Goal: Task Accomplishment & Management: Manage account settings

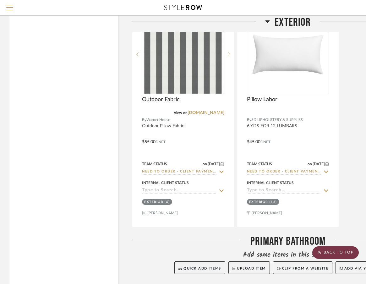
click at [246, 250] on scroll-to-top-button "BACK TO TOP" at bounding box center [335, 252] width 46 height 13
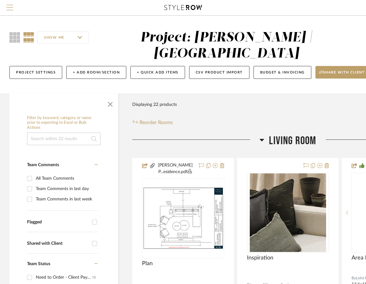
click at [10, 8] on span "Menu" at bounding box center [9, 9] width 7 height 9
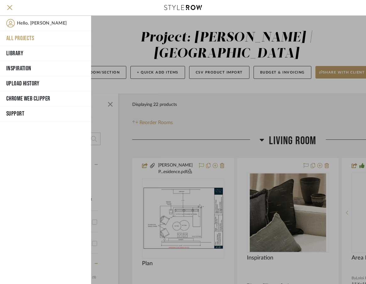
click at [19, 38] on button "All Projects" at bounding box center [45, 38] width 91 height 15
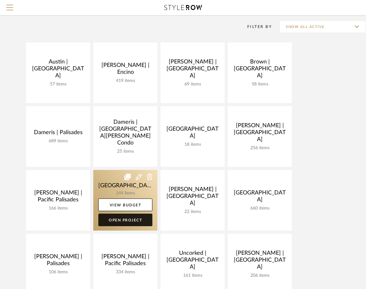
click at [127, 222] on link "Open Project" at bounding box center [125, 219] width 54 height 13
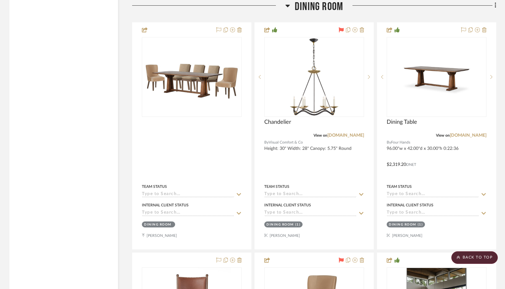
scroll to position [3446, 0]
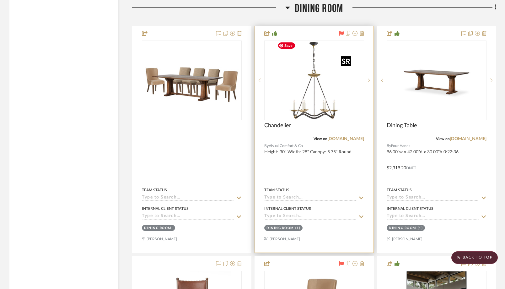
click at [246, 96] on img "0" at bounding box center [314, 80] width 78 height 78
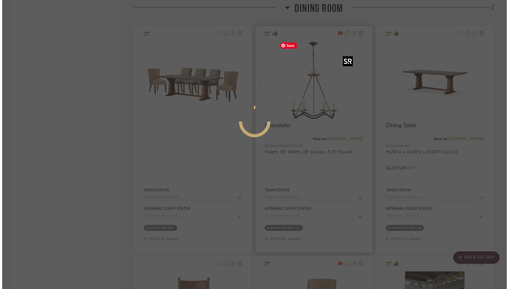
scroll to position [0, 0]
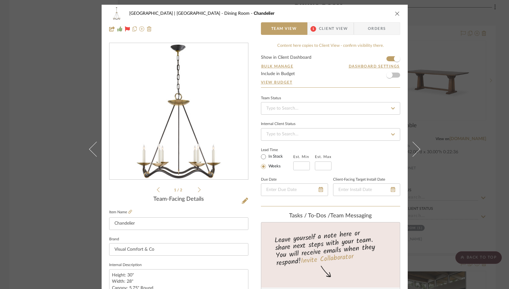
click at [55, 81] on div "Meadow Mountain | Vail Valley Dining Room Chandelier Team View 1 Client View Or…" at bounding box center [254, 144] width 509 height 289
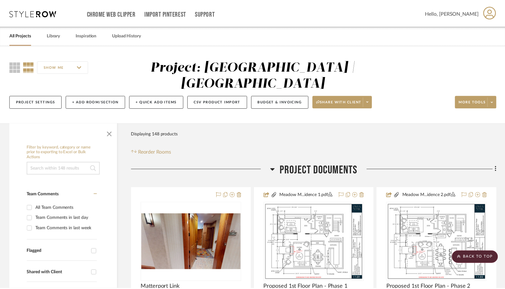
scroll to position [3446, 0]
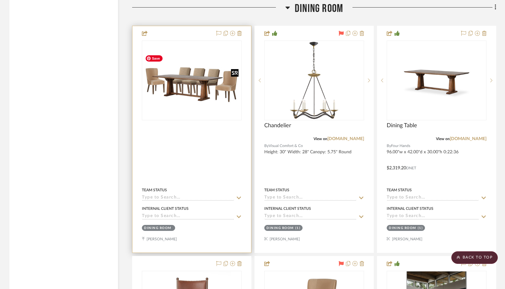
click at [193, 88] on div at bounding box center [192, 80] width 100 height 80
click at [200, 97] on img "0" at bounding box center [191, 80] width 99 height 53
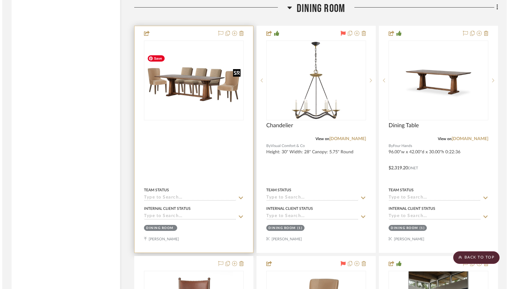
scroll to position [0, 0]
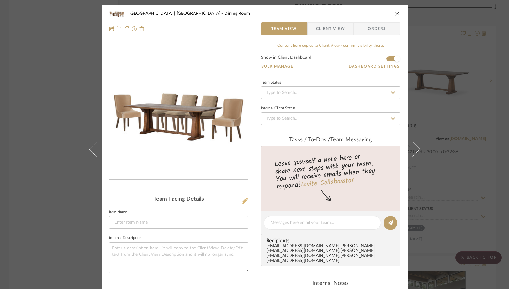
click at [243, 201] on icon at bounding box center [245, 200] width 6 height 6
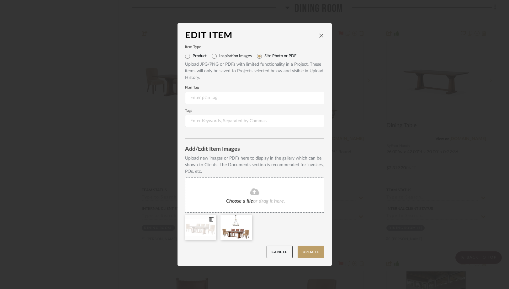
click at [209, 218] on icon at bounding box center [211, 219] width 4 height 5
click at [246, 253] on button "Update" at bounding box center [311, 251] width 27 height 13
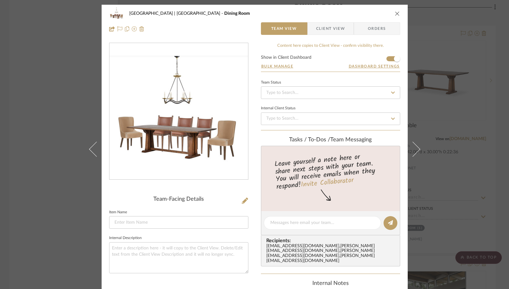
click at [58, 100] on div "Meadow Mountain | Vail Valley Dining Room Team View Client View Orders Team-Fac…" at bounding box center [254, 144] width 509 height 289
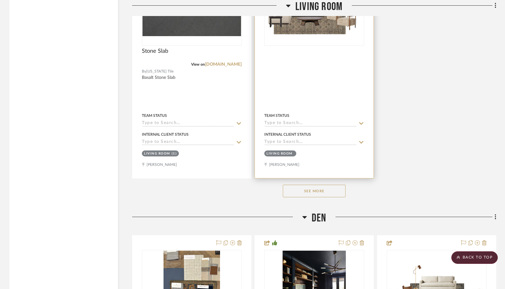
scroll to position [4730, 0]
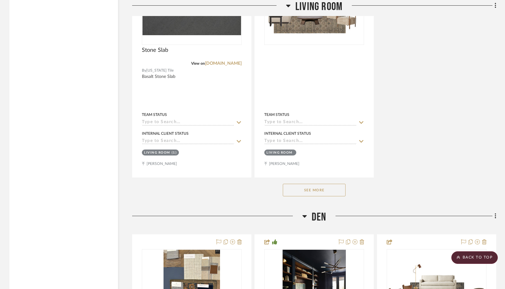
click at [246, 190] on button "See More" at bounding box center [314, 190] width 63 height 13
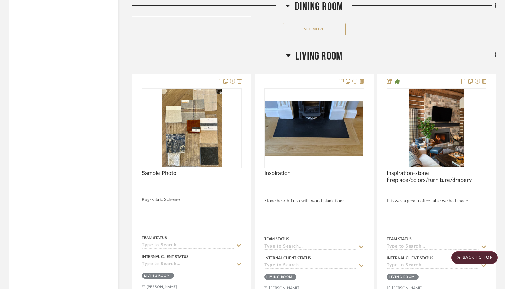
scroll to position [4138, 0]
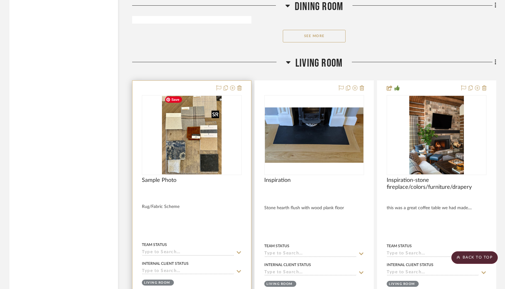
click at [0, 0] on img at bounding box center [0, 0] width 0 height 0
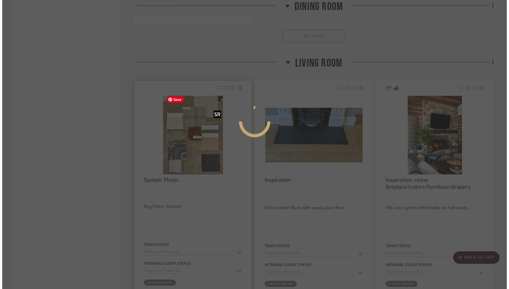
scroll to position [0, 0]
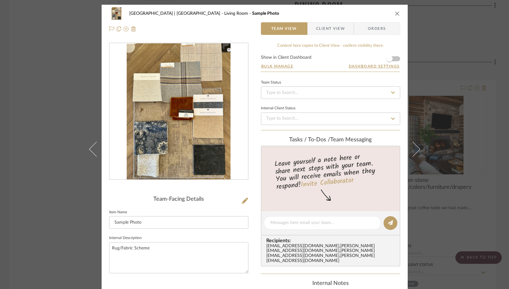
click at [62, 103] on div "Meadow Mountain | Vail Valley Living Room Sample Photo Team View Client View Or…" at bounding box center [254, 144] width 509 height 289
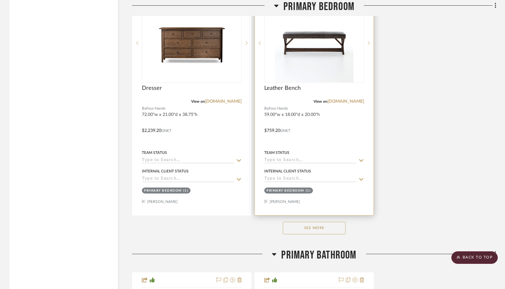
scroll to position [8383, 0]
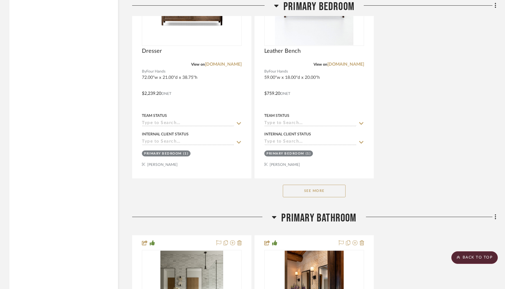
click at [246, 186] on button "See More" at bounding box center [314, 191] width 63 height 13
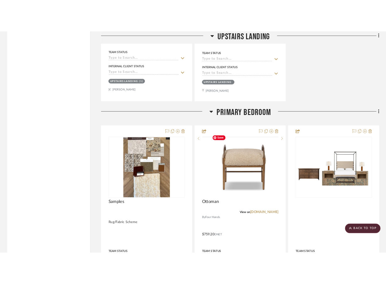
scroll to position [7725, 0]
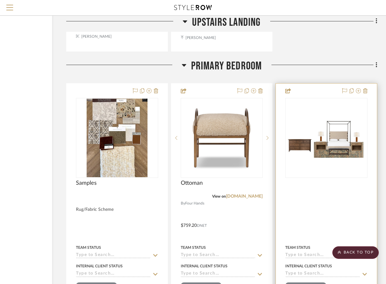
click at [0, 0] on div at bounding box center [0, 0] width 0 height 0
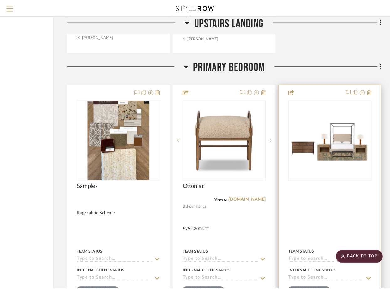
scroll to position [0, 0]
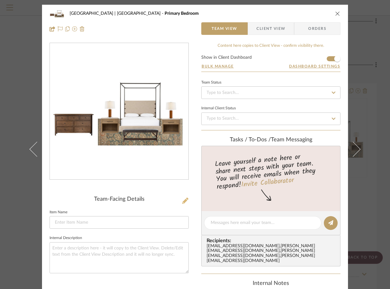
click at [183, 201] on icon at bounding box center [185, 200] width 6 height 6
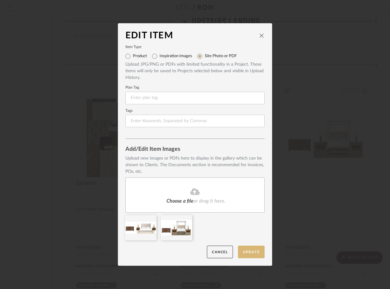
click at [245, 253] on button "Update" at bounding box center [251, 251] width 27 height 13
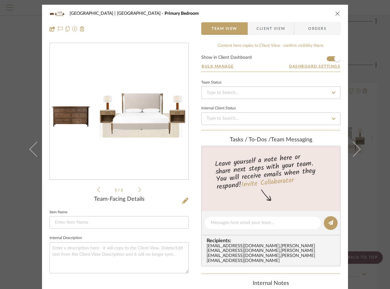
click at [246, 14] on icon "close" at bounding box center [337, 13] width 5 height 5
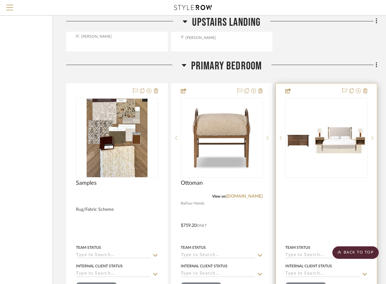
scroll to position [7780, 66]
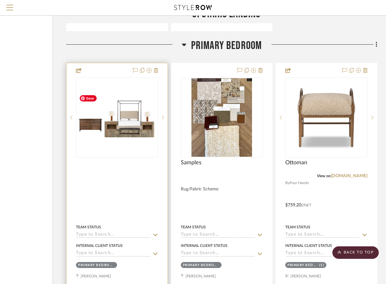
click at [137, 126] on img "0" at bounding box center [117, 117] width 81 height 39
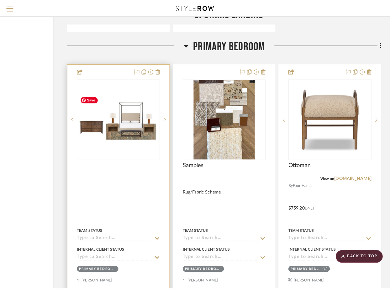
scroll to position [0, 0]
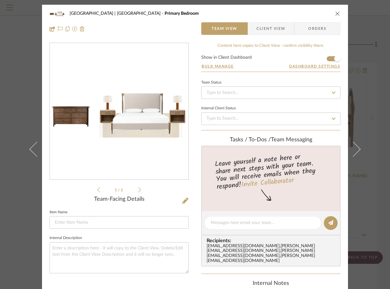
click at [246, 13] on icon "close" at bounding box center [337, 13] width 5 height 5
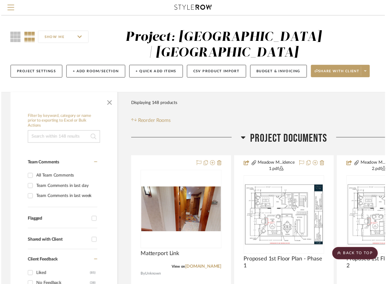
scroll to position [7793, 66]
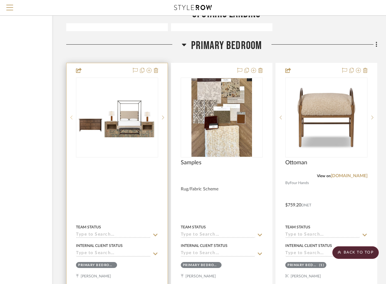
click at [70, 115] on sr-prev-btn at bounding box center [71, 117] width 9 height 4
click at [71, 115] on icon at bounding box center [71, 117] width 2 height 4
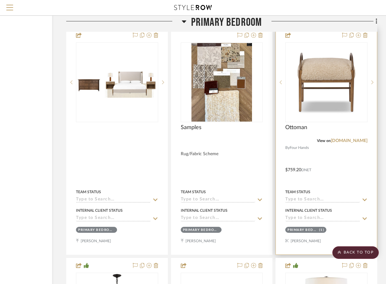
scroll to position [7825, 66]
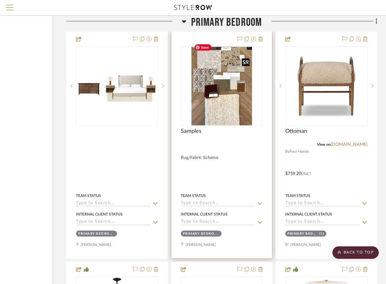
click at [246, 105] on img "0" at bounding box center [221, 86] width 61 height 78
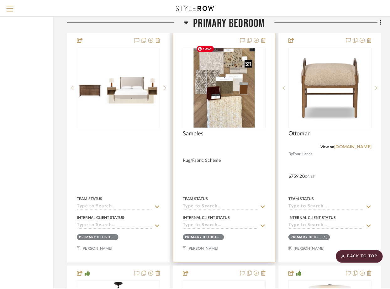
scroll to position [0, 0]
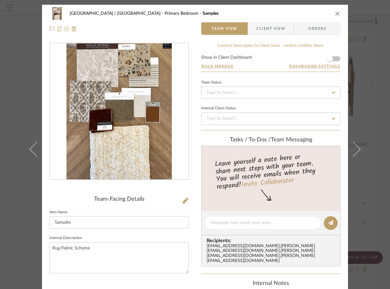
click at [246, 13] on icon "close" at bounding box center [337, 13] width 5 height 5
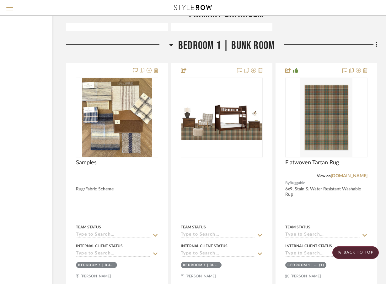
scroll to position [9260, 66]
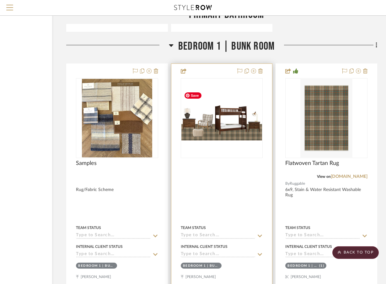
click at [210, 120] on img "0" at bounding box center [221, 118] width 81 height 44
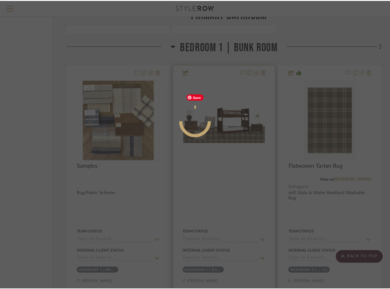
scroll to position [0, 0]
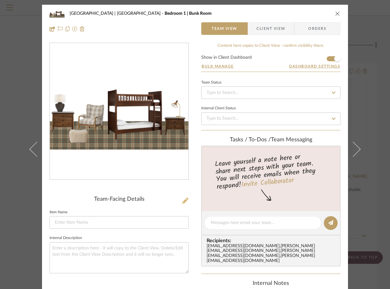
click at [184, 201] on icon at bounding box center [185, 200] width 6 height 6
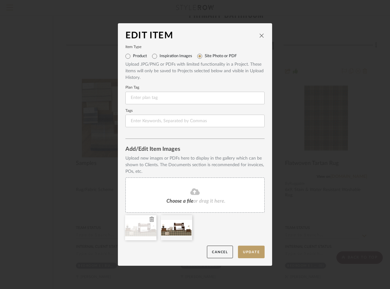
click at [150, 221] on icon at bounding box center [152, 219] width 4 height 5
click at [245, 252] on button "Update" at bounding box center [251, 251] width 27 height 13
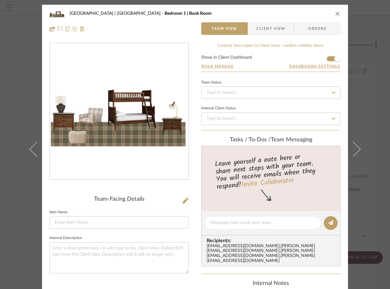
click at [246, 11] on icon "close" at bounding box center [337, 13] width 5 height 5
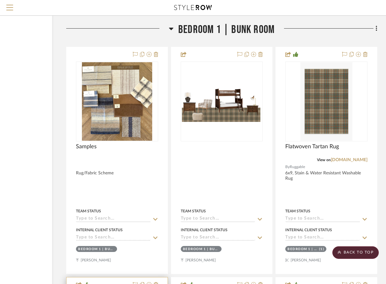
scroll to position [9273, 66]
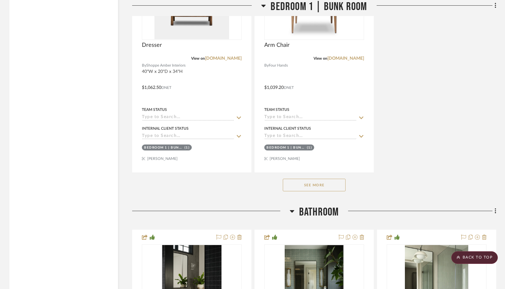
scroll to position [8247, 0]
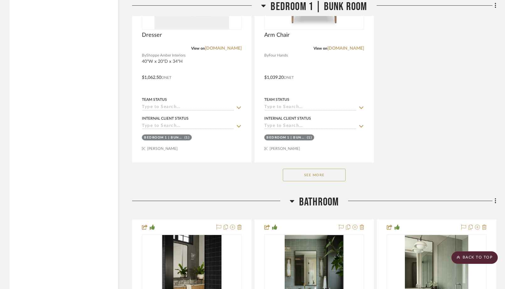
click at [306, 170] on button "See More" at bounding box center [314, 175] width 63 height 13
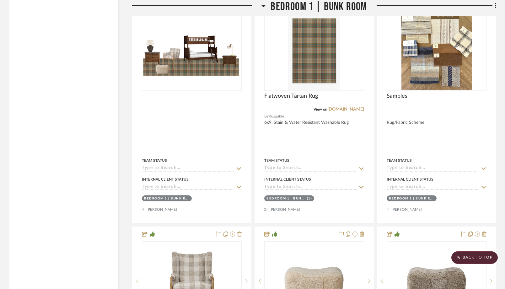
scroll to position [7733, 0]
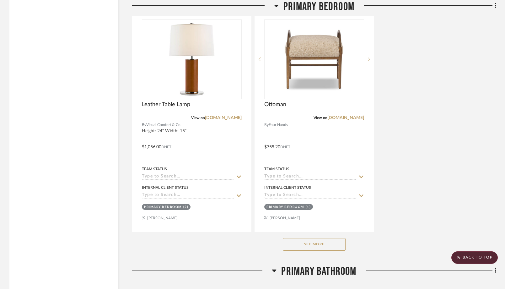
scroll to position [7178, 0]
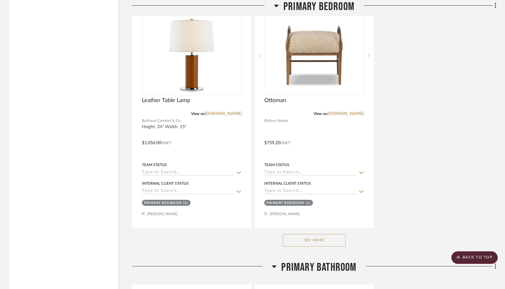
click at [288, 237] on button "See More" at bounding box center [314, 240] width 63 height 13
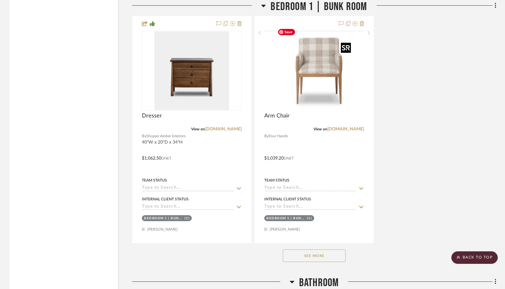
scroll to position [8625, 0]
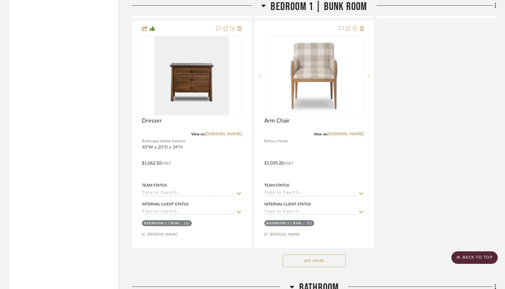
drag, startPoint x: 429, startPoint y: 50, endPoint x: 57, endPoint y: 0, distance: 374.8
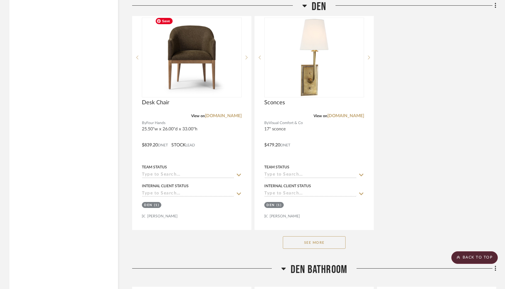
scroll to position [5423, 0]
drag, startPoint x: 207, startPoint y: 242, endPoint x: 68, endPoint y: 15, distance: 266.2
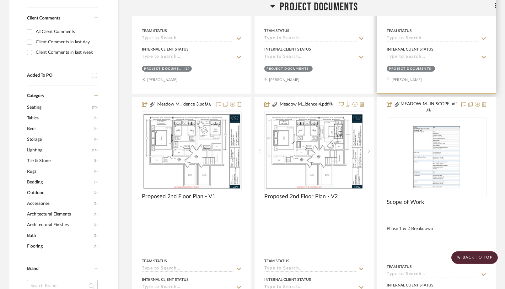
scroll to position [321, 0]
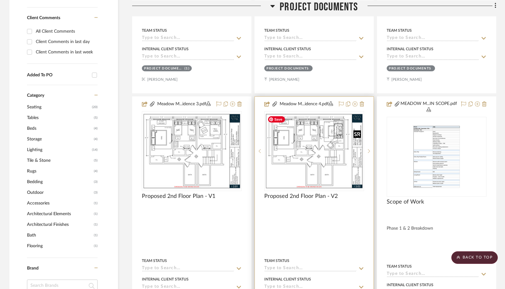
click at [309, 164] on img "0" at bounding box center [314, 151] width 99 height 76
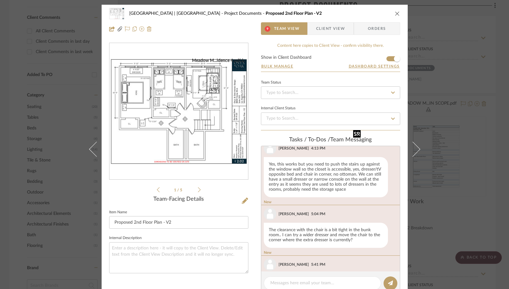
scroll to position [348, 0]
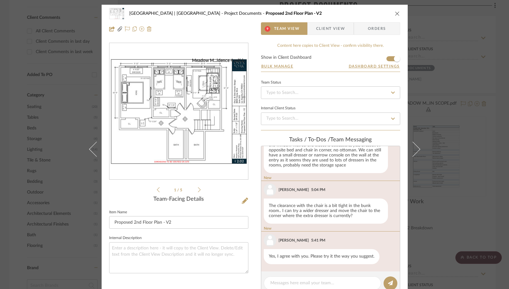
click at [215, 99] on img "0" at bounding box center [179, 111] width 139 height 107
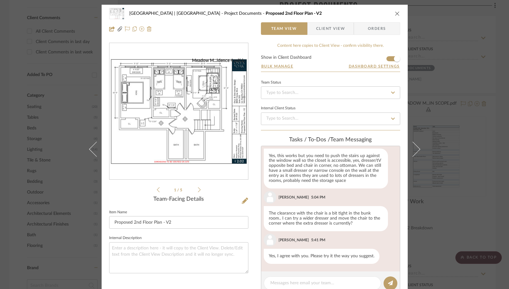
click at [146, 122] on img "0" at bounding box center [179, 111] width 139 height 107
click at [396, 13] on icon "close" at bounding box center [397, 13] width 5 height 5
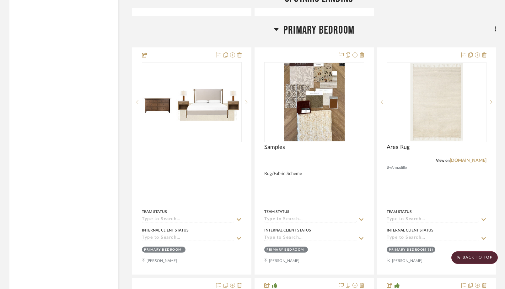
scroll to position [6907, 0]
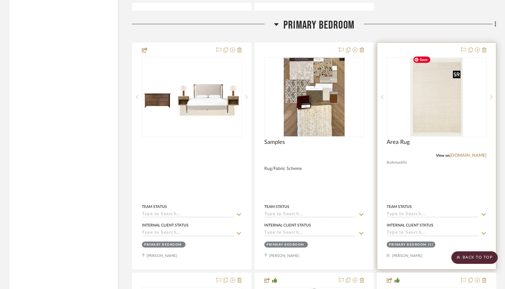
click at [0, 0] on img at bounding box center [0, 0] width 0 height 0
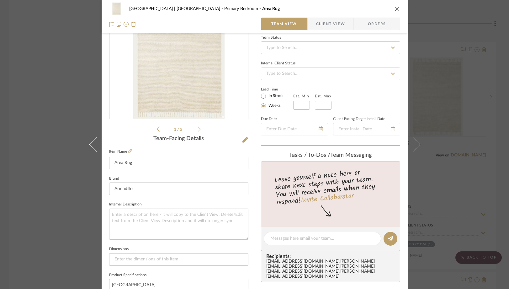
scroll to position [61, 0]
click at [119, 222] on textarea at bounding box center [178, 223] width 139 height 31
click at [128, 153] on fieldset "Item Name Area Rug" at bounding box center [178, 158] width 139 height 22
click at [128, 151] on icon at bounding box center [130, 151] width 4 height 4
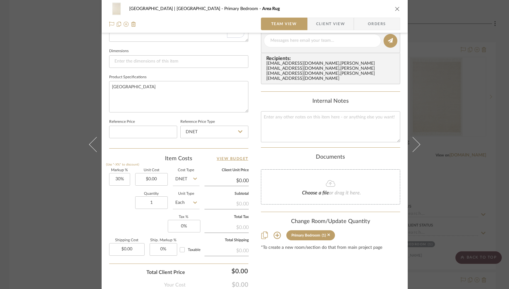
scroll to position [264, 0]
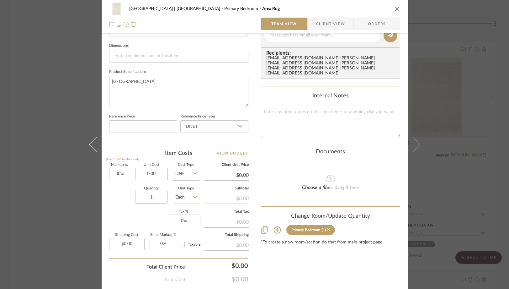
click at [162, 173] on input "0.00" at bounding box center [151, 174] width 33 height 13
type input "$3,160.00"
click at [120, 197] on div "Quantity 1 Unit Type Each" at bounding box center [154, 198] width 90 height 22
type input "$4,108.00"
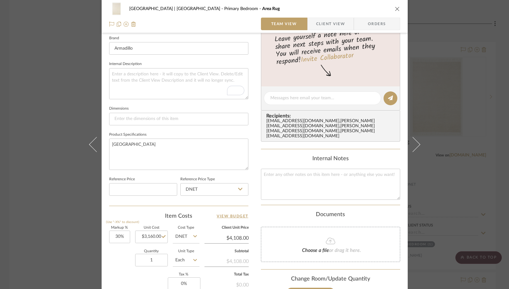
scroll to position [193, 0]
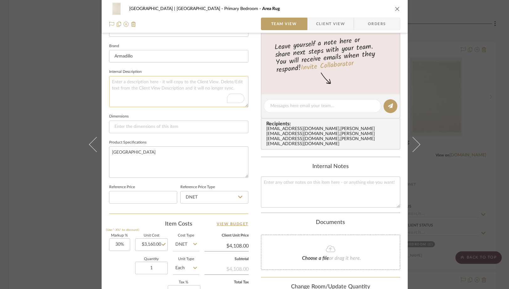
click at [135, 83] on textarea "To enrich screen reader interactions, please activate Accessibility in Grammarl…" at bounding box center [178, 91] width 139 height 31
type textarea "8'2x11"
type textarea "8'2x11"6"
click at [53, 90] on div "Meadow Mountain | Vail Valley Primary Bedroom Area Rug Team View Client View Or…" at bounding box center [254, 144] width 509 height 289
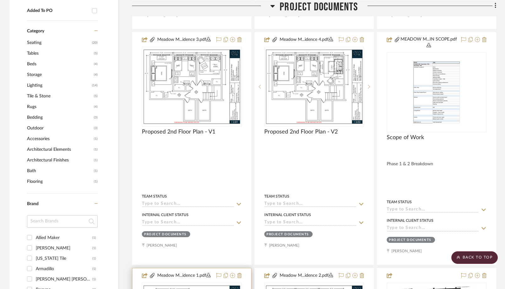
scroll to position [380, 0]
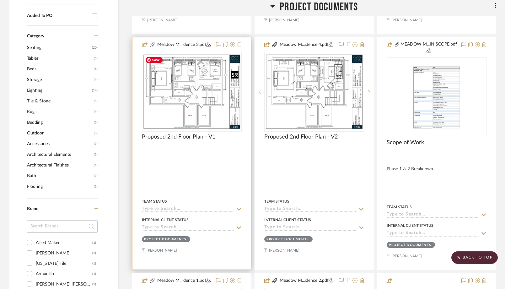
click at [0, 0] on img at bounding box center [0, 0] width 0 height 0
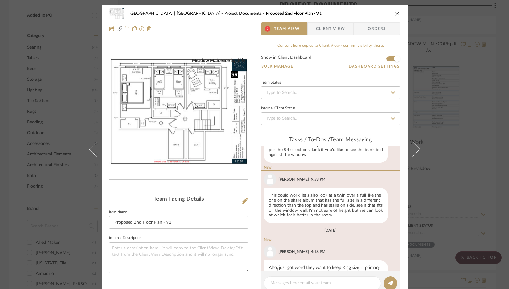
scroll to position [185, 0]
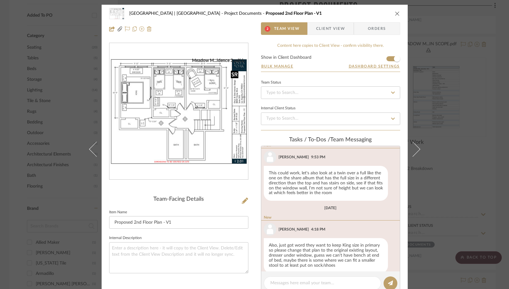
click at [164, 84] on img "0" at bounding box center [179, 111] width 139 height 107
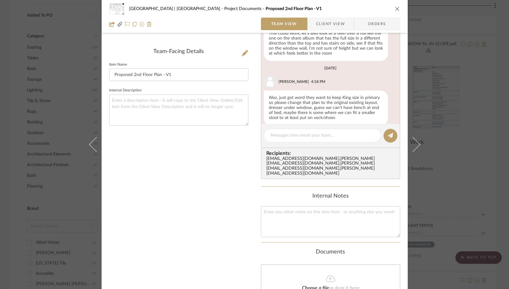
scroll to position [129, 0]
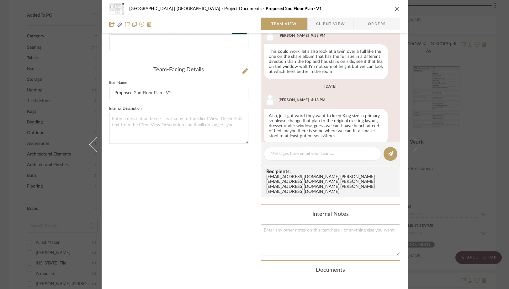
click at [395, 10] on icon "close" at bounding box center [397, 8] width 5 height 5
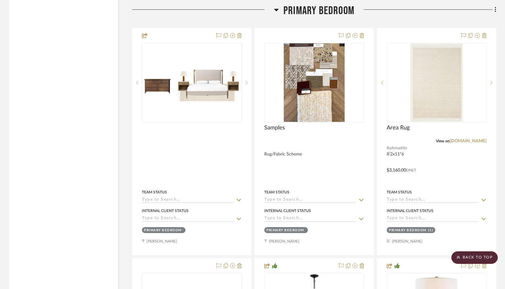
scroll to position [6900, 0]
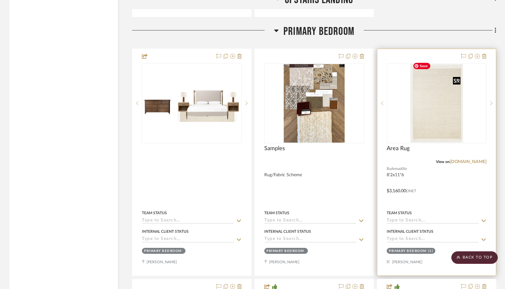
click at [443, 102] on img "0" at bounding box center [436, 103] width 53 height 78
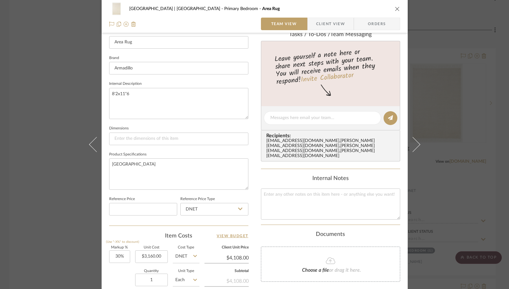
scroll to position [179, 0]
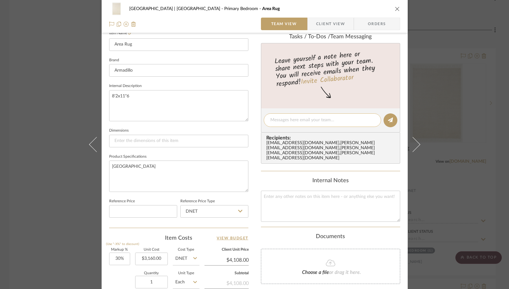
click at [309, 122] on textarea at bounding box center [322, 120] width 104 height 7
type textarea "8"
type textarea "I"
type textarea "S"
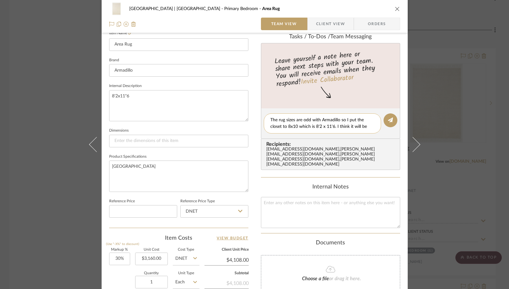
scroll to position [0, 0]
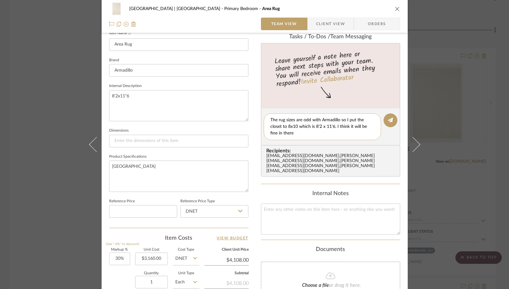
drag, startPoint x: 335, startPoint y: 127, endPoint x: 335, endPoint y: 132, distance: 5.3
click at [335, 132] on textarea "The rug sizes are odd with Armadillo so I put the closet to 8x10 which is 8'2 x…" at bounding box center [322, 127] width 104 height 20
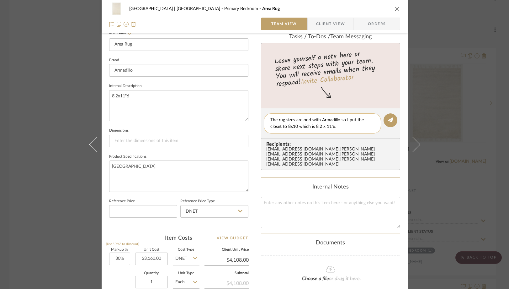
type textarea "The rug sizes are odd with Armadillo so I put the closet to 8x10 which is 8'2 x…"
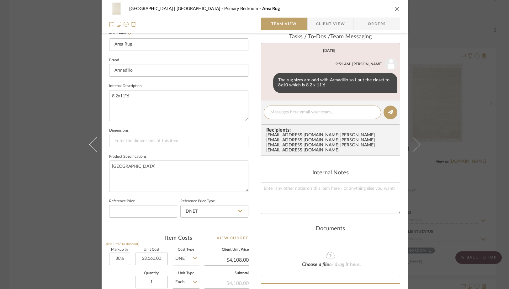
click at [70, 81] on div "Meadow Mountain | Vail Valley Primary Bedroom Area Rug Team View Client View Or…" at bounding box center [254, 144] width 509 height 289
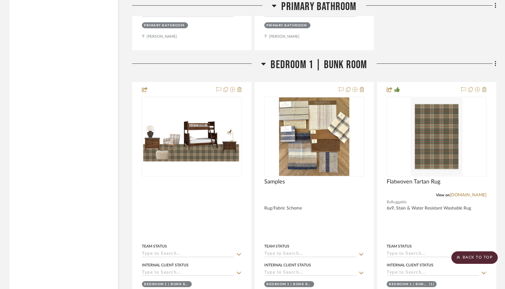
scroll to position [7881, 0]
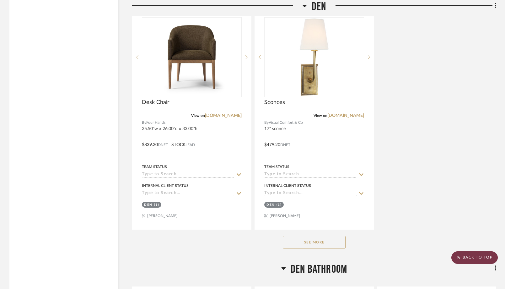
click at [465, 257] on scroll-to-top-button "BACK TO TOP" at bounding box center [474, 257] width 46 height 13
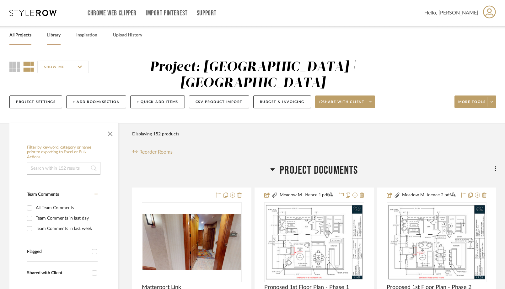
click at [60, 36] on link "Library" at bounding box center [53, 35] width 13 height 8
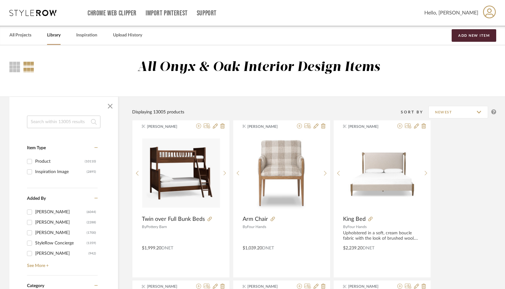
click at [55, 122] on input at bounding box center [63, 121] width 73 height 13
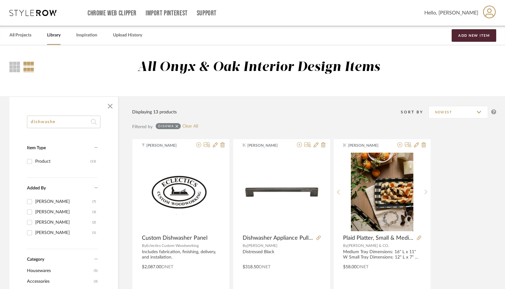
type input "dishwasher"
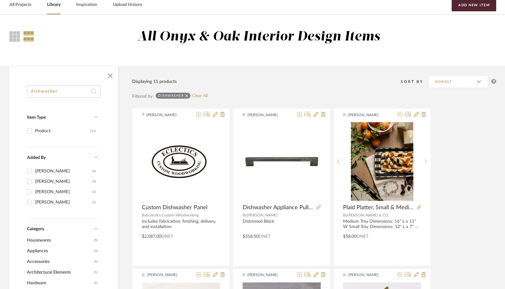
scroll to position [15, 0]
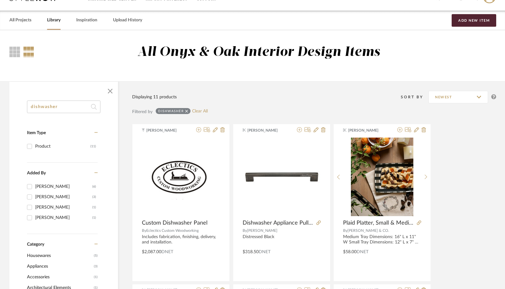
drag, startPoint x: 70, startPoint y: 105, endPoint x: 29, endPoint y: 100, distance: 40.5
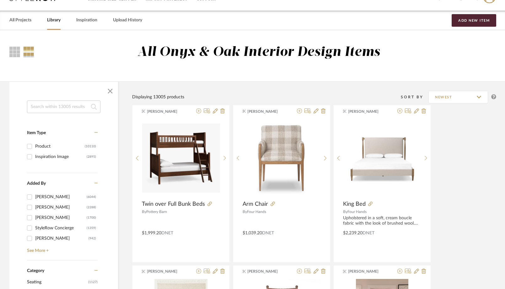
click at [72, 109] on input at bounding box center [63, 106] width 73 height 13
type input "d"
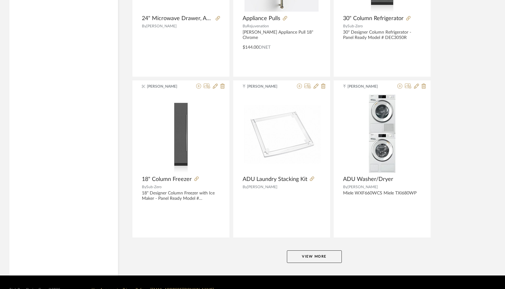
scroll to position [1839, 0]
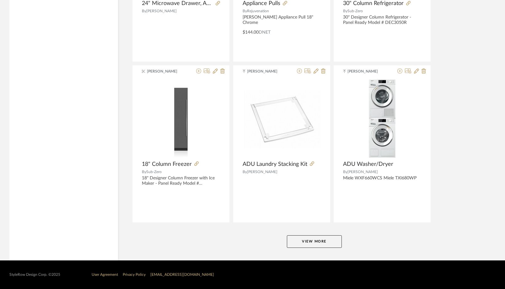
type input "appliance"
click at [294, 242] on button "View More" at bounding box center [314, 241] width 55 height 13
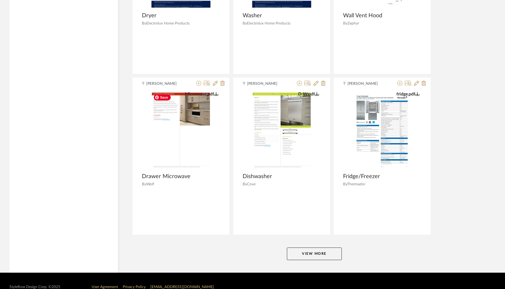
scroll to position [3765, 0]
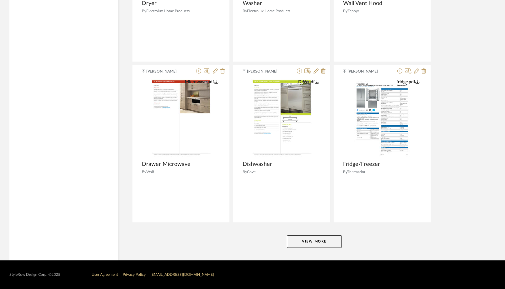
click at [309, 243] on button "View More" at bounding box center [314, 241] width 55 height 13
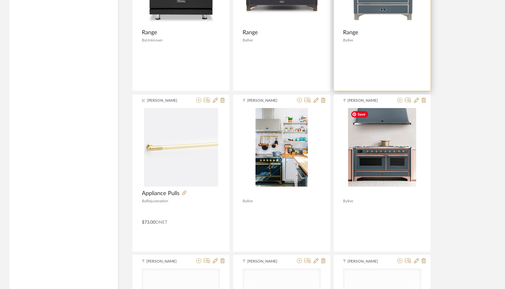
scroll to position [4706, 0]
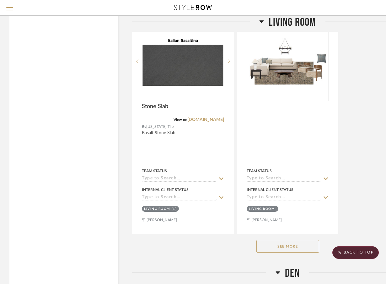
scroll to position [4895, 0]
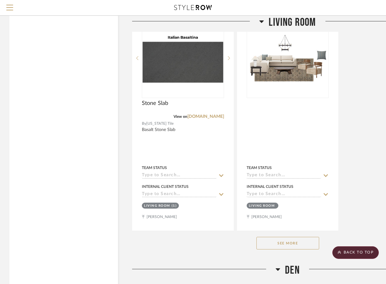
click at [277, 241] on button "See More" at bounding box center [287, 243] width 63 height 13
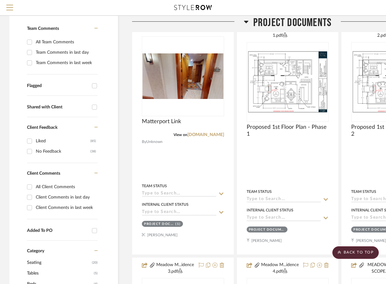
scroll to position [72, 0]
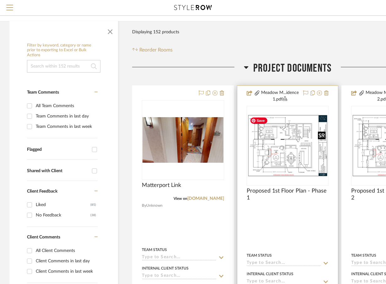
click at [277, 152] on img "0" at bounding box center [287, 145] width 81 height 62
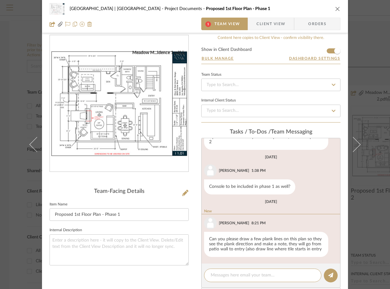
scroll to position [39, 0]
click at [137, 136] on img "0" at bounding box center [119, 103] width 139 height 107
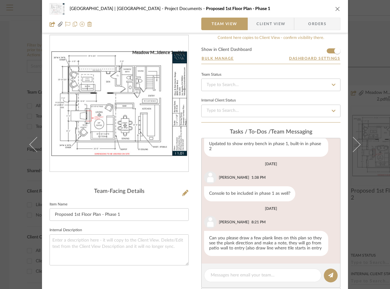
scroll to position [31, 0]
click at [335, 8] on icon "close" at bounding box center [337, 8] width 5 height 5
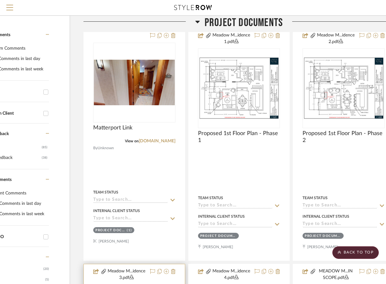
scroll to position [129, 49]
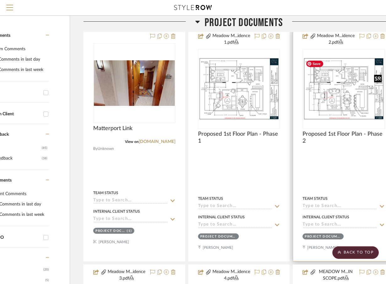
click at [327, 92] on img "0" at bounding box center [343, 88] width 81 height 62
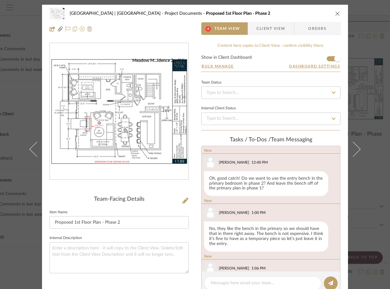
scroll to position [276, 0]
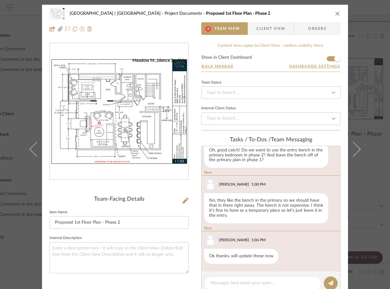
click at [128, 132] on img "0" at bounding box center [119, 111] width 139 height 107
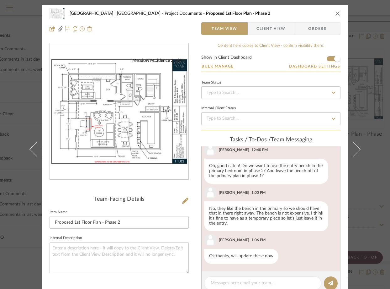
click at [335, 14] on icon "close" at bounding box center [337, 13] width 5 height 5
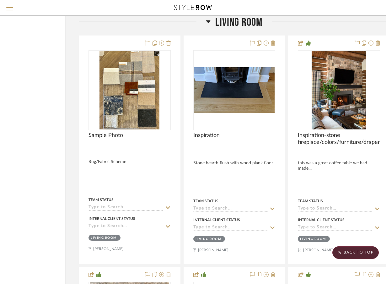
scroll to position [4398, 53]
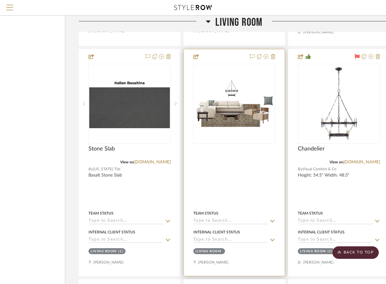
click at [243, 117] on img "0" at bounding box center [234, 103] width 81 height 46
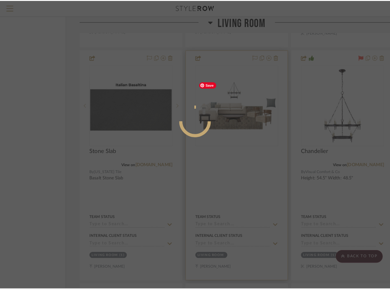
scroll to position [0, 0]
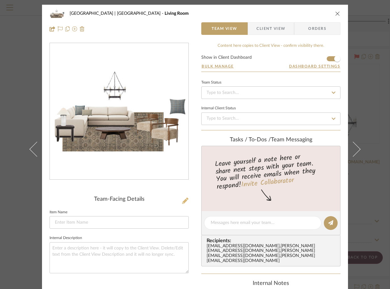
click at [182, 201] on icon at bounding box center [185, 200] width 6 height 6
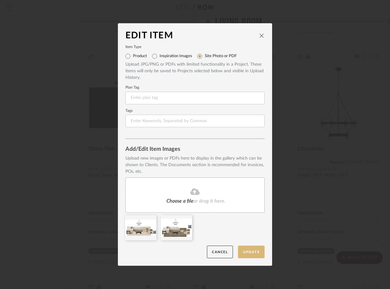
click at [247, 250] on button "Update" at bounding box center [251, 251] width 27 height 13
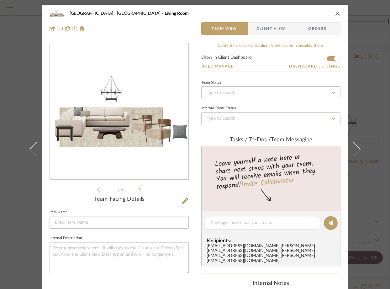
click at [335, 14] on icon "close" at bounding box center [337, 13] width 5 height 5
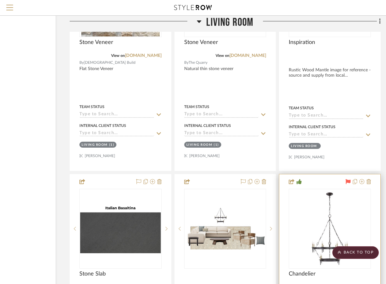
scroll to position [4724, 62]
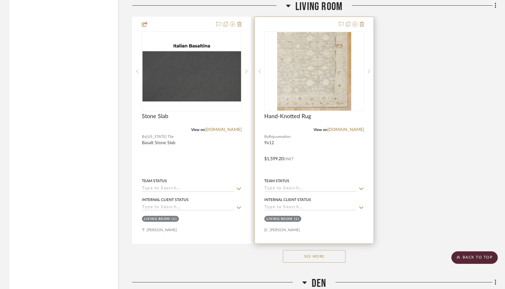
scroll to position [4678, 0]
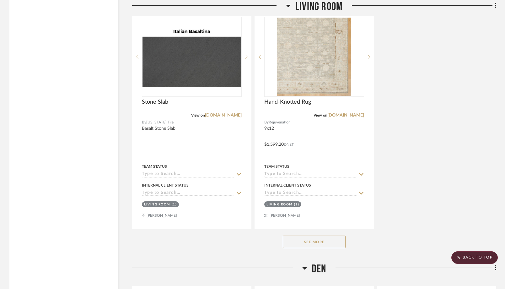
click at [298, 236] on button "See More" at bounding box center [314, 241] width 63 height 13
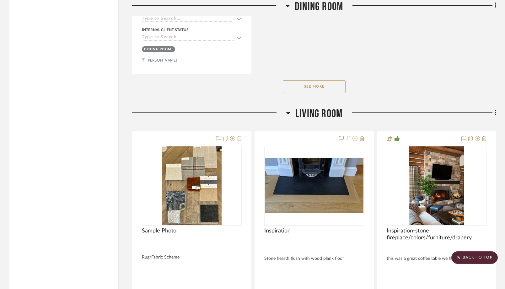
scroll to position [4096, 0]
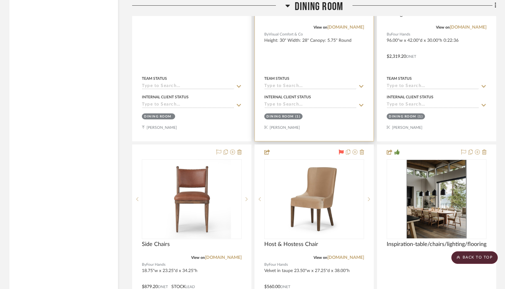
scroll to position [3566, 0]
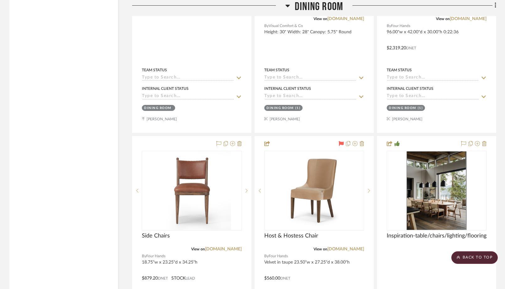
click at [287, 5] on icon at bounding box center [287, 6] width 4 height 3
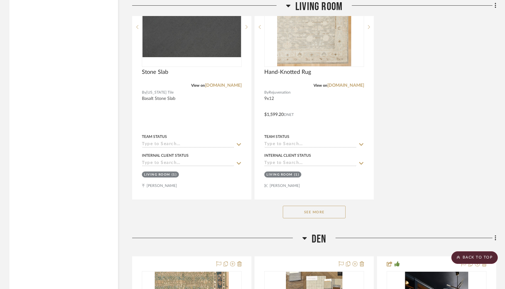
scroll to position [3970, 0]
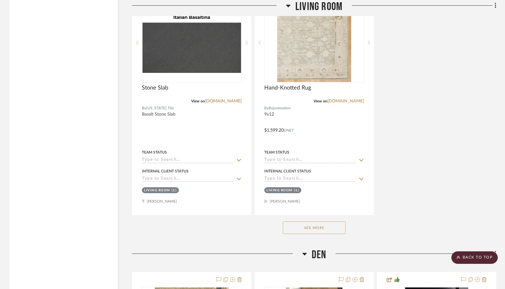
click at [293, 227] on button "See More" at bounding box center [314, 227] width 63 height 13
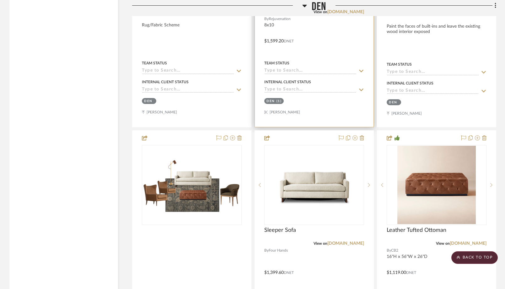
scroll to position [5498, 0]
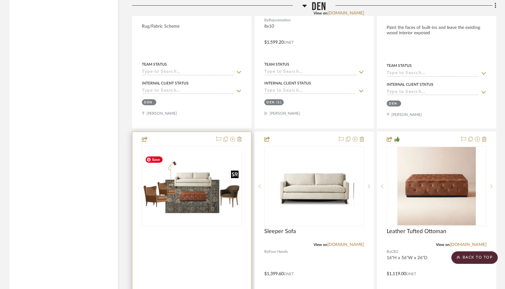
click at [0, 0] on img at bounding box center [0, 0] width 0 height 0
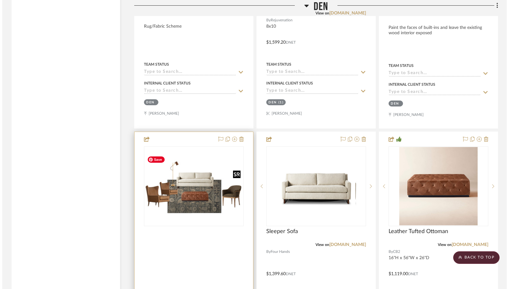
scroll to position [0, 0]
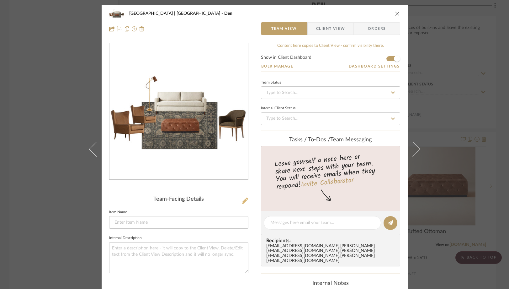
click at [244, 202] on icon at bounding box center [245, 200] width 6 height 6
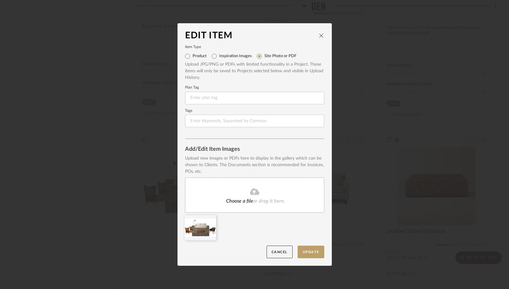
click at [247, 202] on span "Choose a file" at bounding box center [239, 200] width 27 height 5
click at [306, 250] on button "Update" at bounding box center [311, 251] width 27 height 13
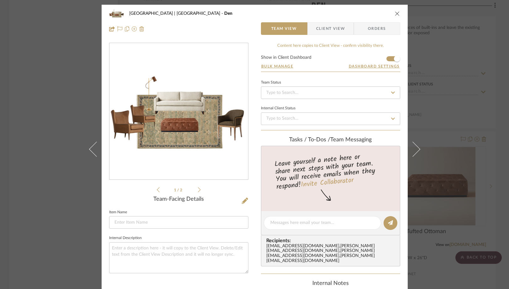
click at [67, 97] on div "Meadow Mountain | Vail Valley Den Team View Client View Orders 1 / 2 Team-Facin…" at bounding box center [254, 144] width 509 height 289
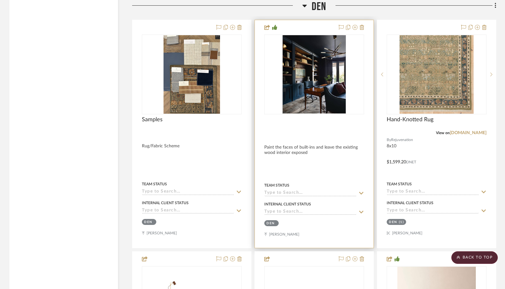
scroll to position [5377, 0]
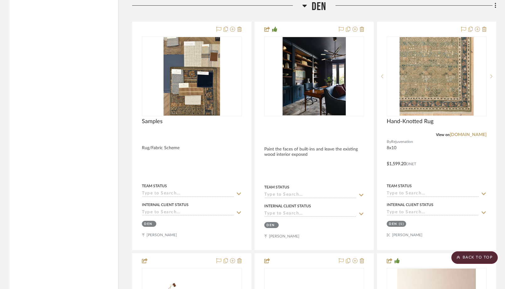
drag, startPoint x: 292, startPoint y: 170, endPoint x: 121, endPoint y: 1, distance: 240.3
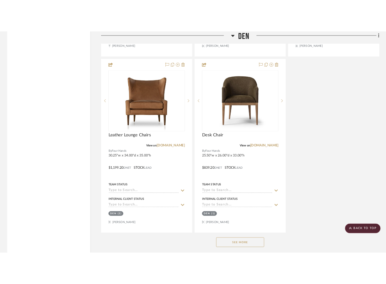
scroll to position [5824, 0]
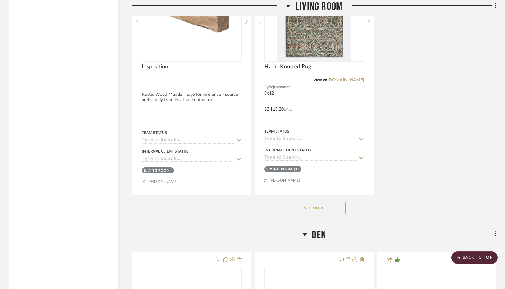
scroll to position [4096, 0]
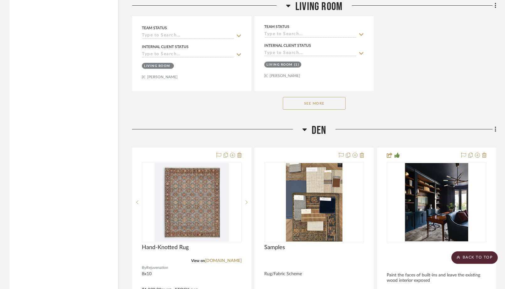
click at [325, 103] on button "See More" at bounding box center [314, 103] width 63 height 13
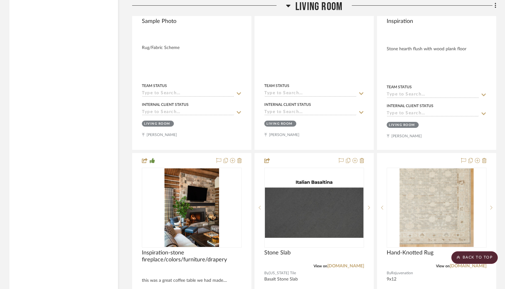
scroll to position [3573, 0]
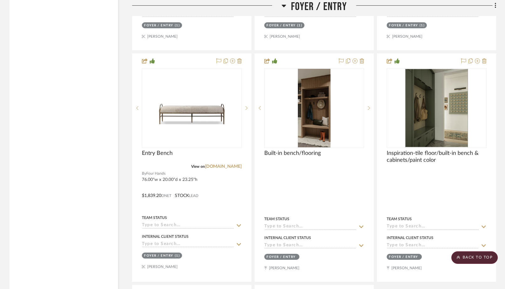
scroll to position [1723, 0]
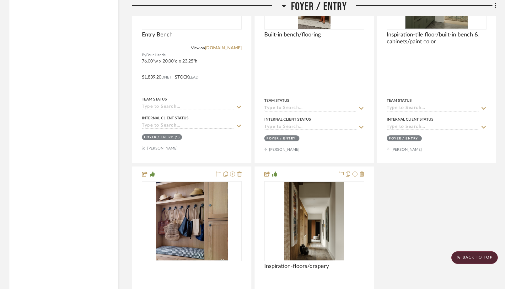
click at [285, 3] on icon at bounding box center [283, 6] width 5 height 8
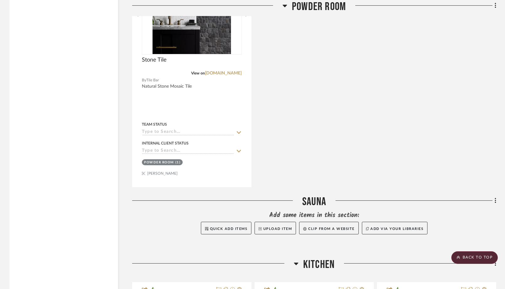
click at [284, 6] on icon at bounding box center [284, 6] width 4 height 3
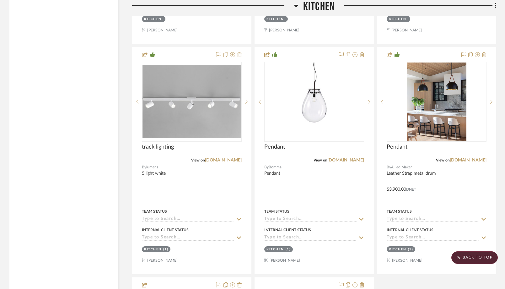
click at [296, 5] on icon at bounding box center [296, 6] width 4 height 3
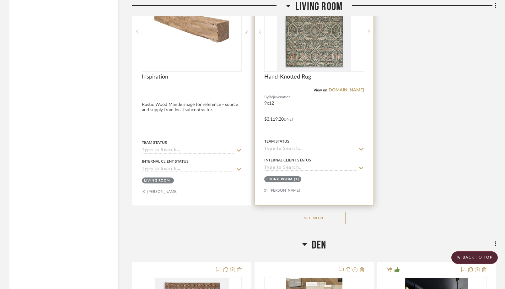
scroll to position [2072, 0]
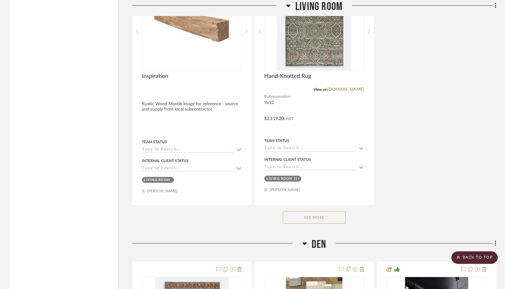
click at [294, 217] on button "See More" at bounding box center [314, 217] width 63 height 13
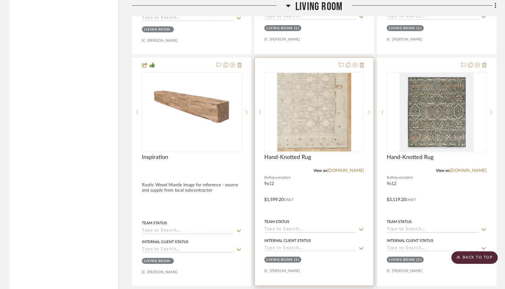
scroll to position [1988, 0]
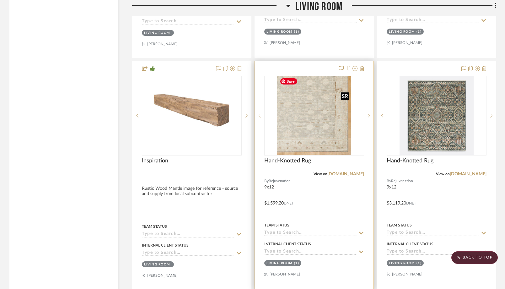
click at [334, 121] on img "0" at bounding box center [314, 115] width 74 height 78
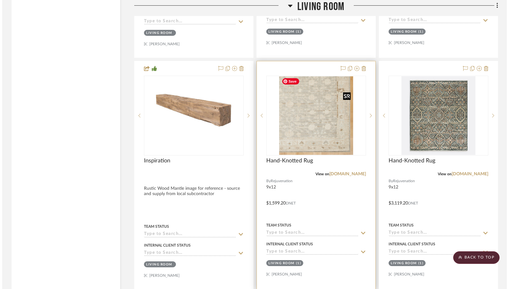
scroll to position [0, 0]
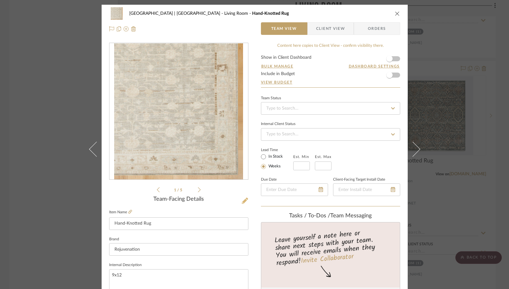
click at [243, 202] on icon at bounding box center [245, 200] width 6 height 6
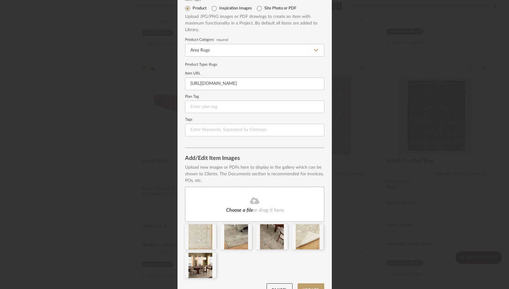
scroll to position [39, 0]
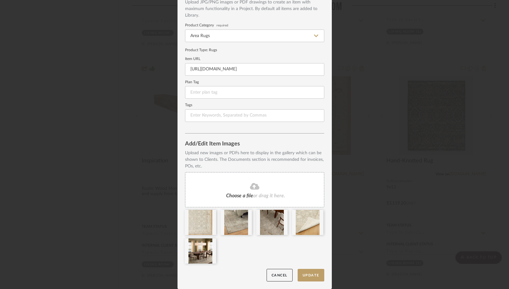
click at [125, 187] on div "Edit Item Item Type Product Inspiration Images Site Photo or PDF Upload JPG/PNG…" at bounding box center [254, 144] width 509 height 289
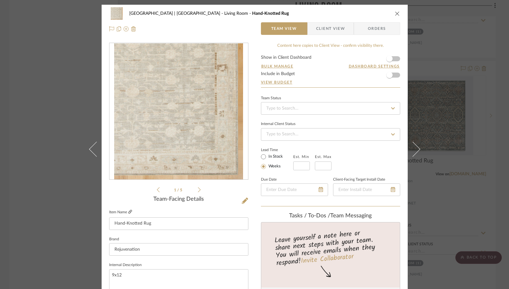
click at [128, 212] on icon at bounding box center [130, 212] width 4 height 4
click at [243, 202] on icon at bounding box center [245, 200] width 6 height 6
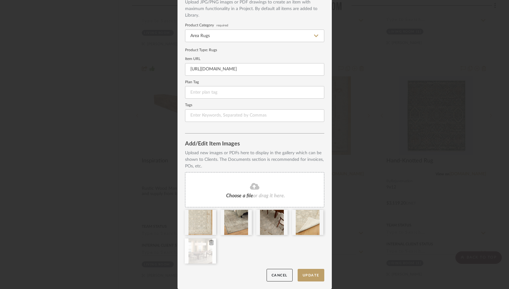
click at [206, 244] on div at bounding box center [200, 250] width 31 height 25
click at [209, 243] on icon at bounding box center [211, 242] width 4 height 5
click at [200, 224] on div at bounding box center [200, 222] width 31 height 25
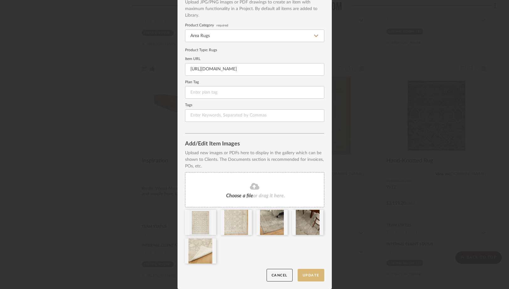
click at [312, 275] on button "Update" at bounding box center [311, 275] width 27 height 13
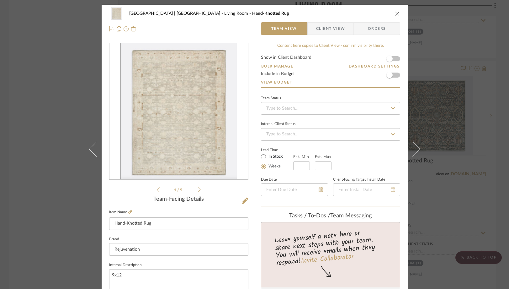
click at [395, 13] on icon "close" at bounding box center [397, 13] width 5 height 5
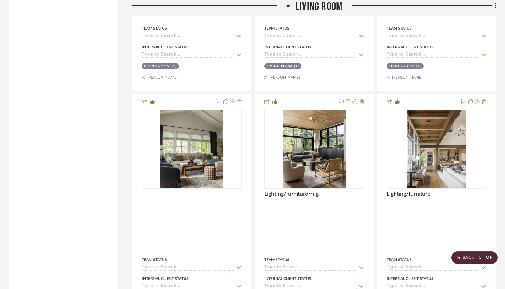
scroll to position [2653, 0]
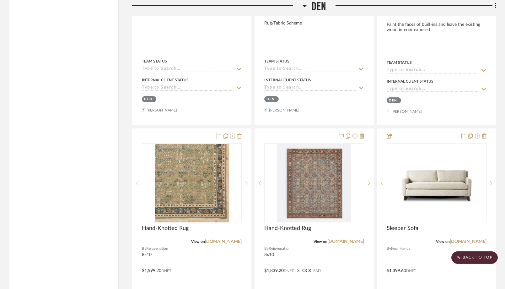
scroll to position [2437, 0]
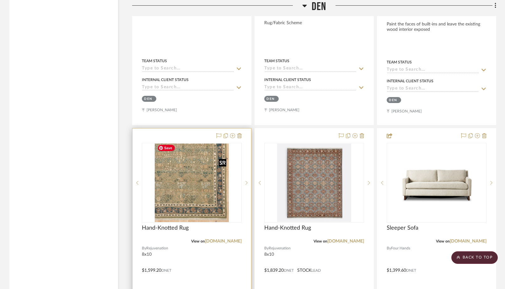
click at [0, 0] on img at bounding box center [0, 0] width 0 height 0
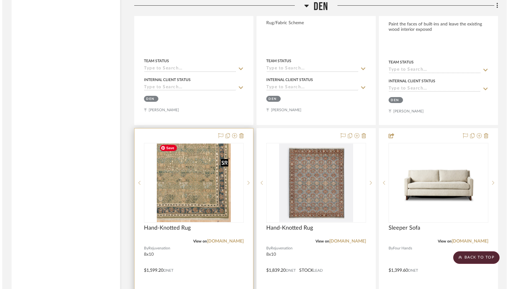
scroll to position [0, 0]
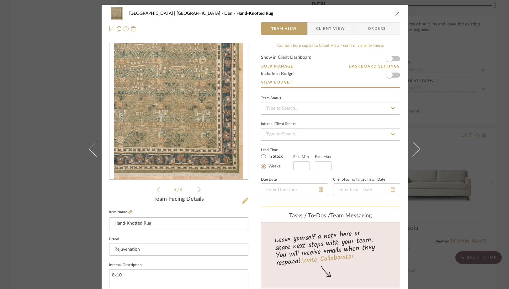
click at [244, 200] on icon at bounding box center [245, 200] width 6 height 6
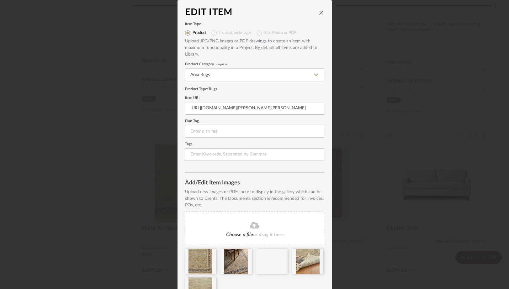
scroll to position [39, 0]
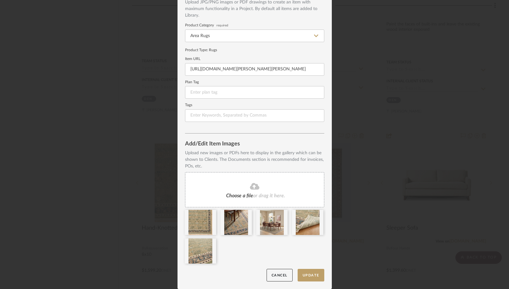
click at [137, 194] on div "Edit Item Item Type Product Inspiration Images Site Photo or PDF Upload JPG/PNG…" at bounding box center [254, 144] width 509 height 289
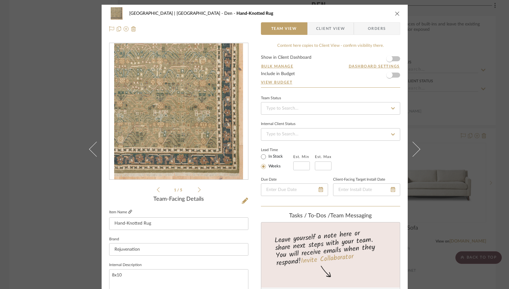
click at [129, 211] on icon at bounding box center [130, 212] width 4 height 4
click at [244, 201] on icon at bounding box center [245, 200] width 6 height 6
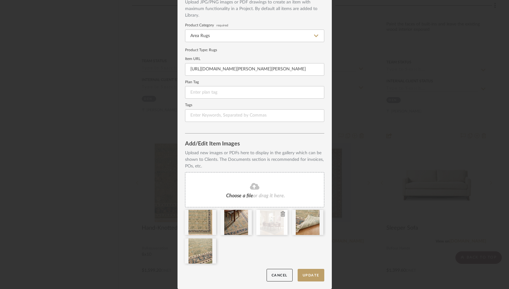
click at [281, 214] on icon at bounding box center [283, 213] width 4 height 5
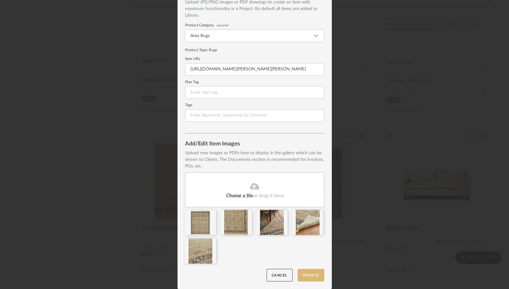
click at [302, 272] on button "Update" at bounding box center [311, 275] width 27 height 13
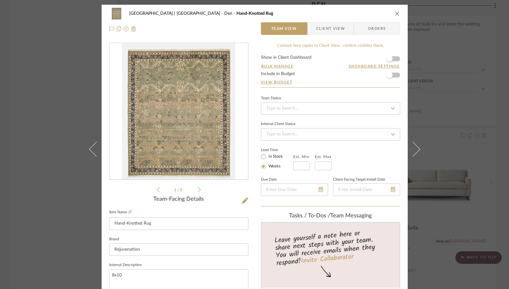
click at [396, 13] on icon "close" at bounding box center [397, 13] width 5 height 5
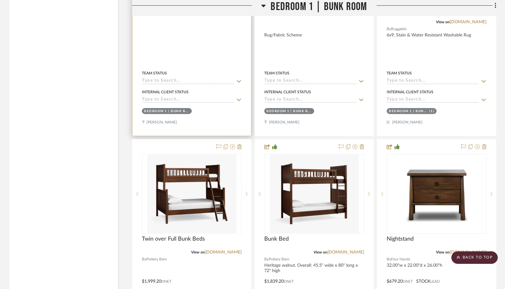
scroll to position [5185, 0]
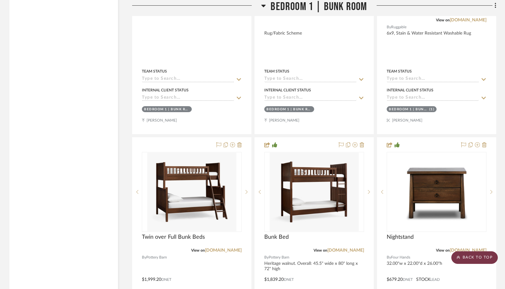
click at [462, 258] on scroll-to-top-button "BACK TO TOP" at bounding box center [474, 257] width 46 height 13
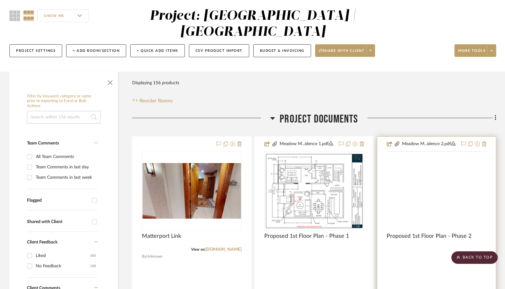
scroll to position [0, 0]
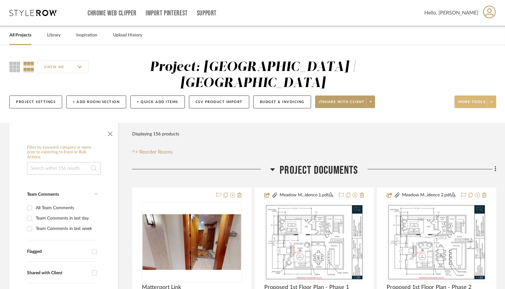
click at [490, 102] on icon at bounding box center [491, 101] width 2 height 3
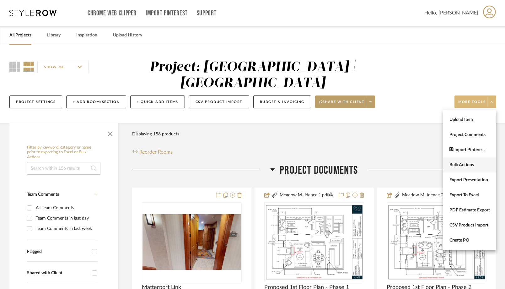
click at [455, 165] on span "Bulk Actions" at bounding box center [469, 164] width 40 height 5
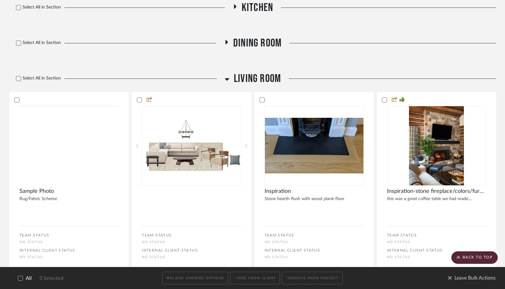
scroll to position [1227, 0]
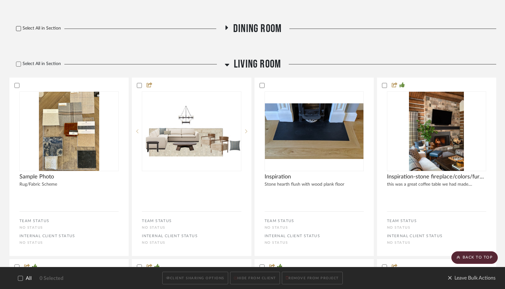
click at [19, 31] on icon at bounding box center [18, 28] width 4 height 4
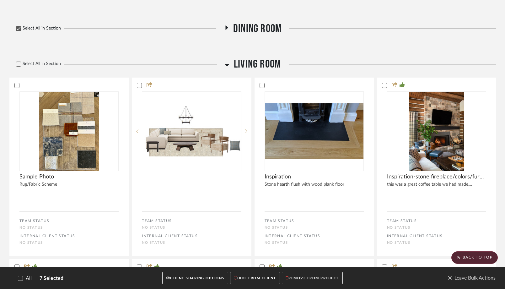
click at [227, 30] on icon at bounding box center [226, 27] width 3 height 4
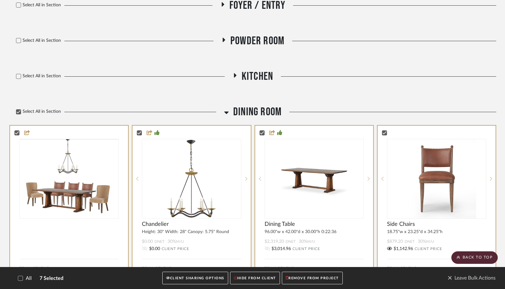
scroll to position [1085, 0]
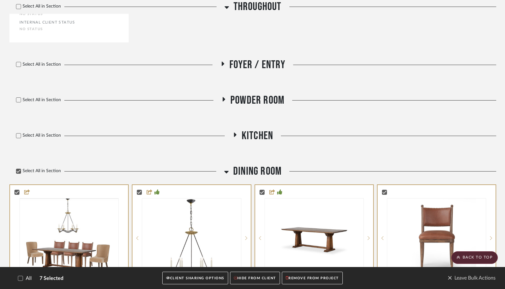
click at [235, 137] on icon at bounding box center [235, 134] width 3 height 4
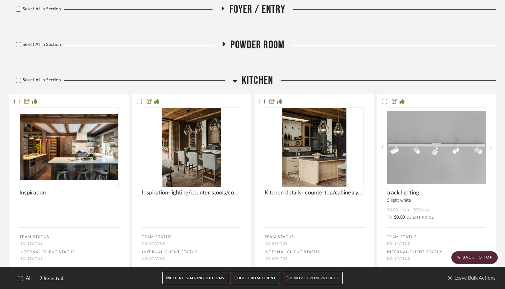
scroll to position [1125, 0]
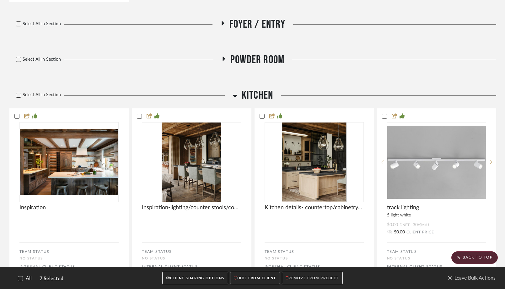
click at [19, 97] on icon at bounding box center [18, 95] width 4 height 4
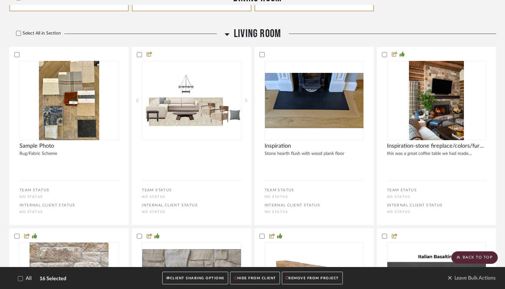
scroll to position [2171, 0]
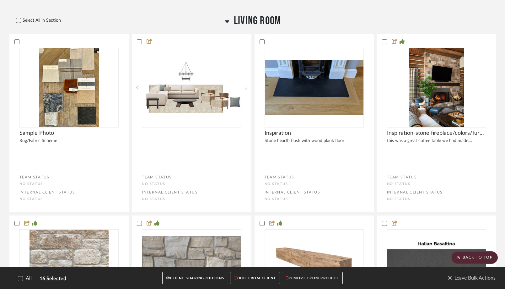
click at [20, 23] on icon at bounding box center [18, 20] width 4 height 4
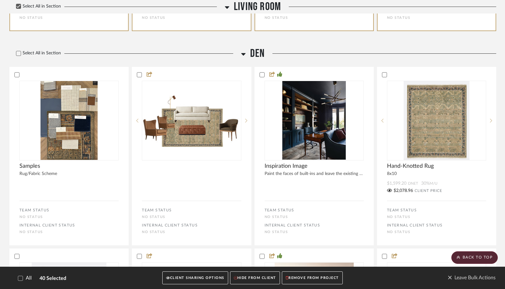
scroll to position [3263, 0]
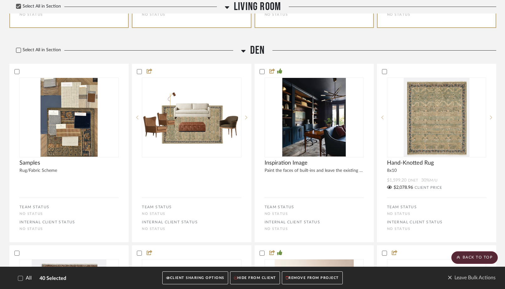
click at [19, 52] on icon at bounding box center [19, 50] width 4 height 3
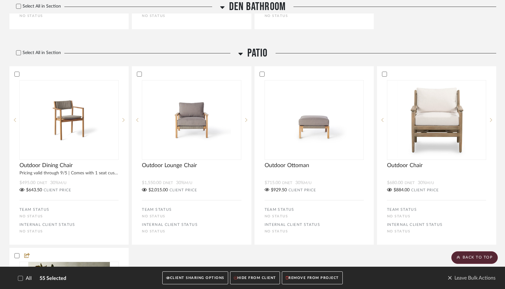
scroll to position [4234, 0]
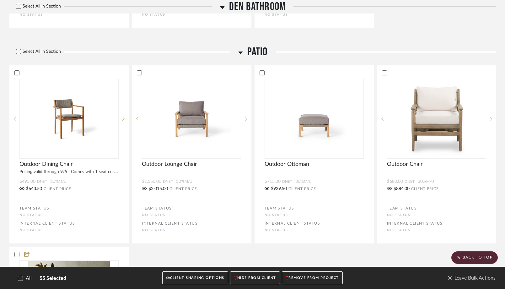
click at [19, 54] on icon at bounding box center [18, 51] width 4 height 4
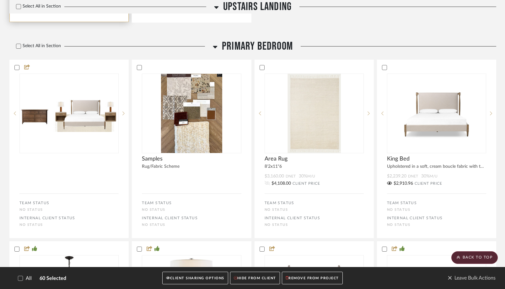
scroll to position [4851, 0]
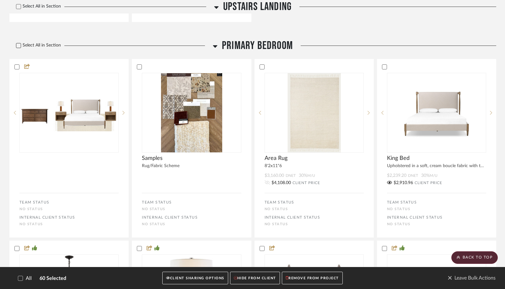
click at [19, 48] on icon at bounding box center [18, 45] width 4 height 4
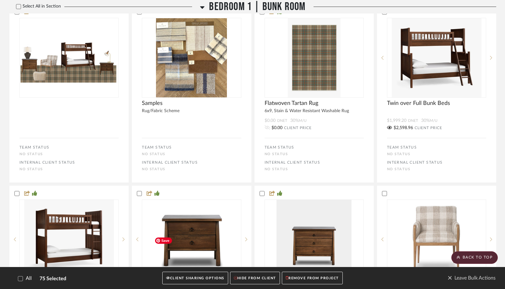
scroll to position [5878, 0]
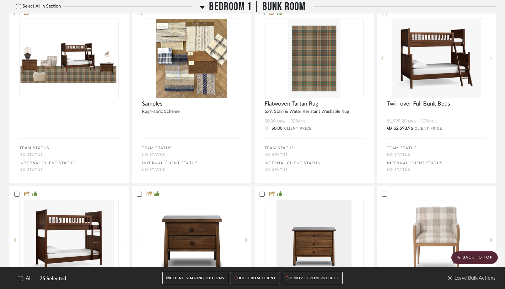
click at [18, 8] on icon at bounding box center [19, 6] width 4 height 3
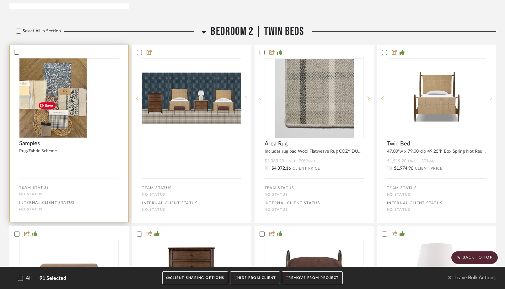
scroll to position [6993, 0]
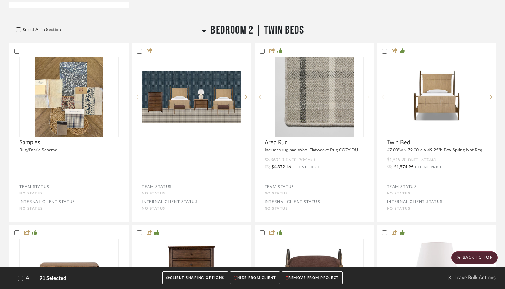
click at [19, 31] on icon at bounding box center [19, 29] width 4 height 3
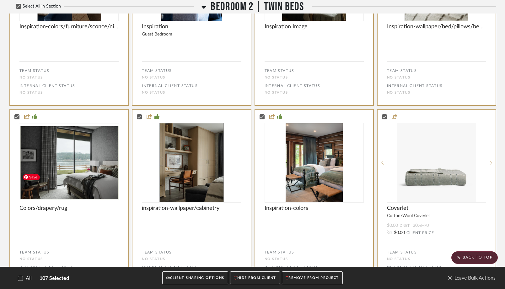
scroll to position [7558, 0]
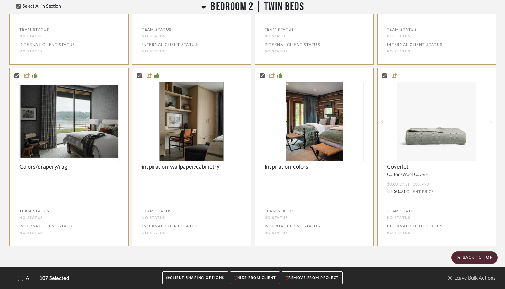
click at [211, 279] on button "CLIENT SHARING OPTIONS" at bounding box center [195, 277] width 66 height 13
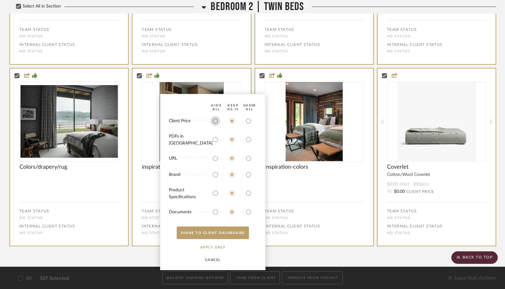
click at [216, 125] on input "radio" at bounding box center [215, 121] width 10 height 10
radio input "true"
click at [248, 142] on input "radio" at bounding box center [249, 139] width 10 height 10
radio input "true"
click at [212, 233] on button "SHARE TO CLIENT Dashboard" at bounding box center [213, 232] width 72 height 13
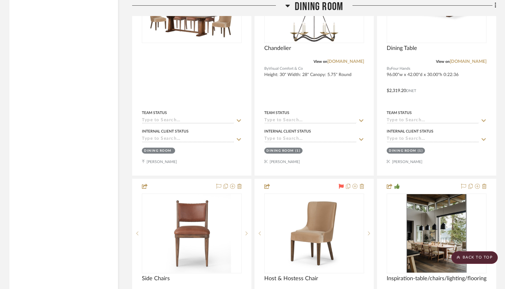
scroll to position [2454, 0]
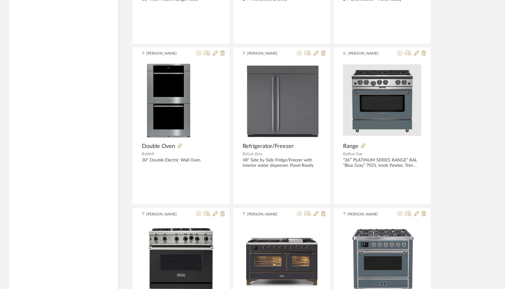
scroll to position [4413, 0]
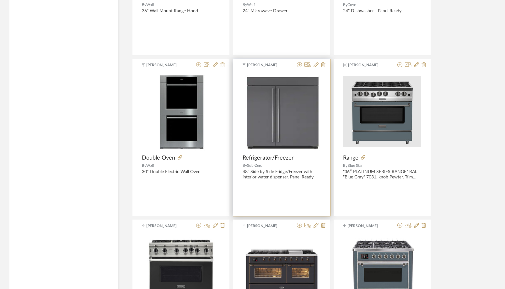
click at [288, 157] on span "Refrigerator/Freezer" at bounding box center [268, 157] width 51 height 7
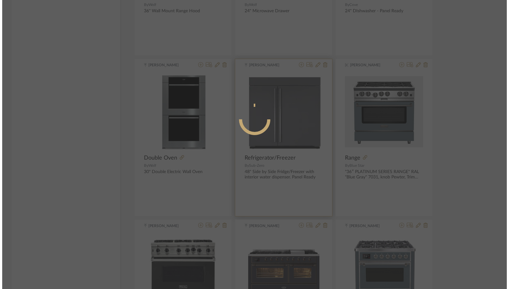
scroll to position [0, 0]
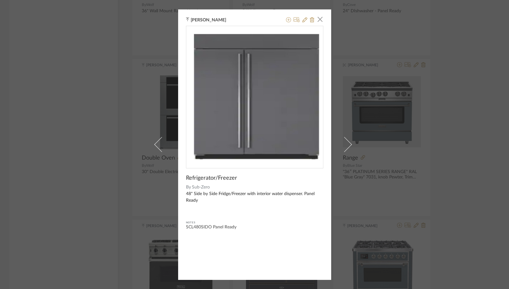
click at [87, 130] on div "[PERSON_NAME] × Refrigerator/Freezer By Sub-Zero 48" Side by Side Fridge/Freeze…" at bounding box center [254, 144] width 509 height 289
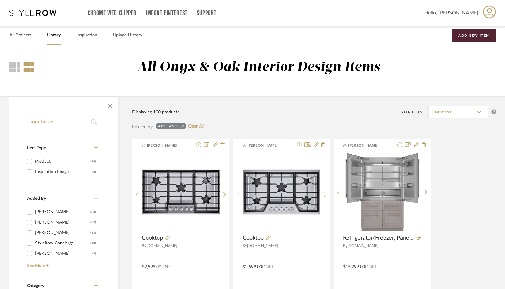
drag, startPoint x: 57, startPoint y: 125, endPoint x: 26, endPoint y: 119, distance: 32.0
type input "f"
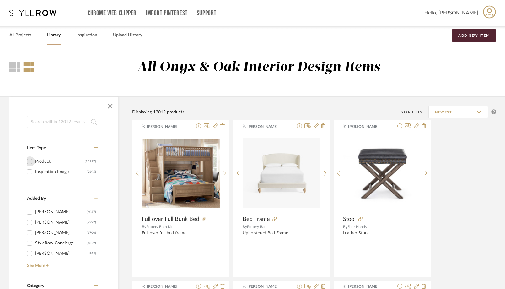
click at [29, 162] on input "Product (10117)" at bounding box center [29, 161] width 10 height 10
checkbox input "true"
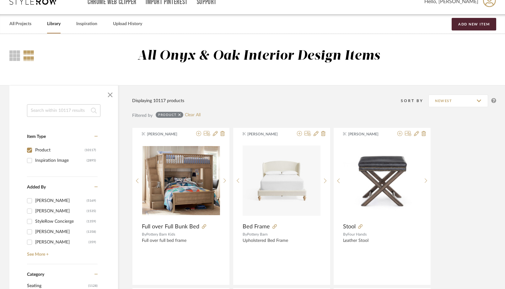
scroll to position [4, 0]
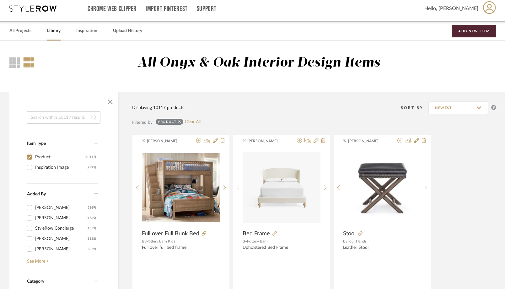
click at [60, 29] on link "Library" at bounding box center [53, 31] width 13 height 8
checkbox input "false"
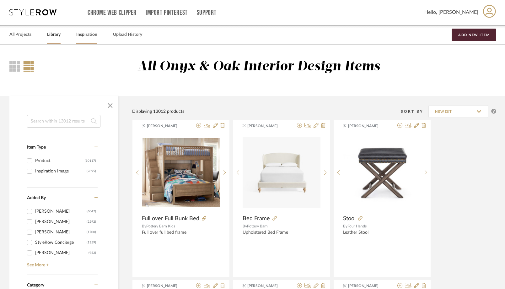
scroll to position [0, 0]
click at [92, 36] on link "Inspiration" at bounding box center [86, 35] width 21 height 8
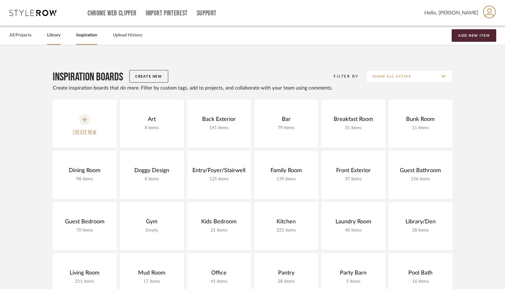
click at [53, 35] on link "Library" at bounding box center [53, 35] width 13 height 8
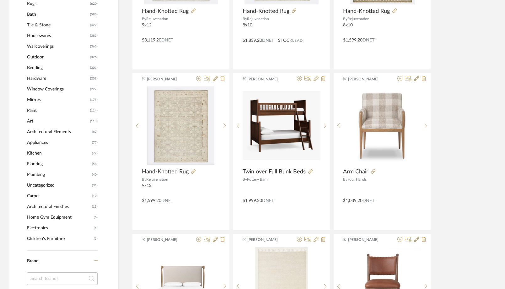
scroll to position [370, 0]
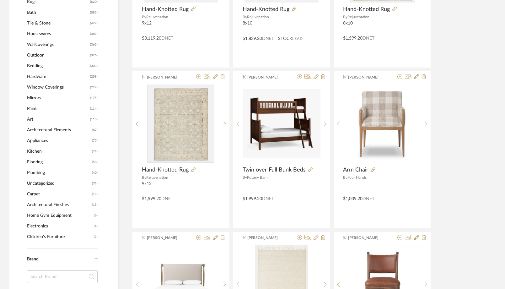
click at [37, 142] on span "Appliances" at bounding box center [58, 140] width 63 height 11
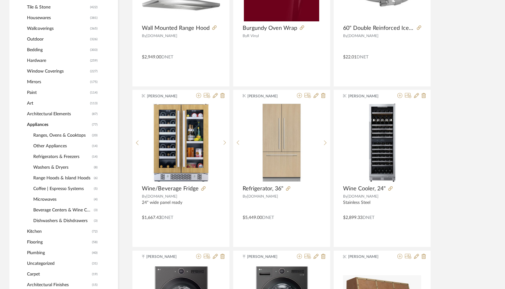
scroll to position [372, 0]
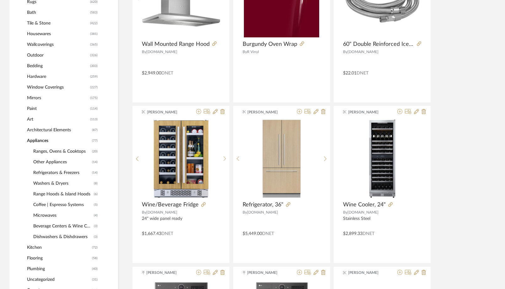
click at [41, 172] on span "Refrigerators & Freezers" at bounding box center [61, 172] width 57 height 11
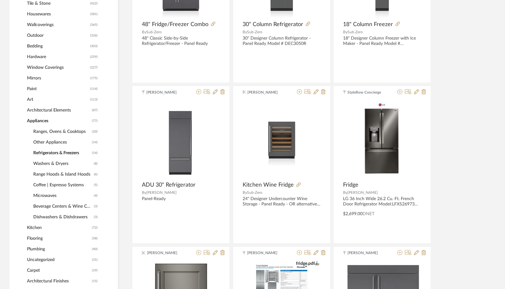
scroll to position [396, 0]
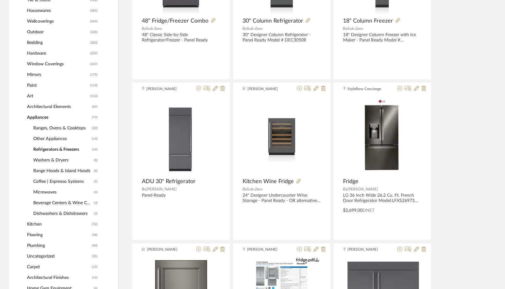
click at [36, 215] on span "Dishwashers & Dishdrawers" at bounding box center [62, 213] width 59 height 11
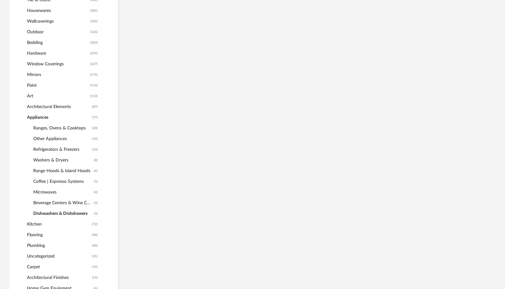
scroll to position [375, 0]
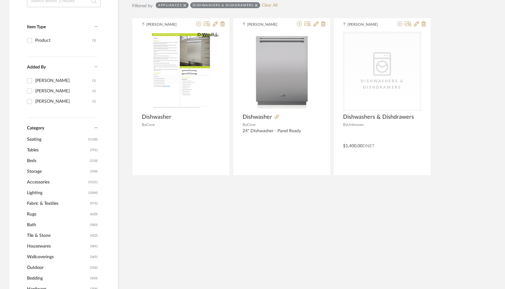
scroll to position [135, 0]
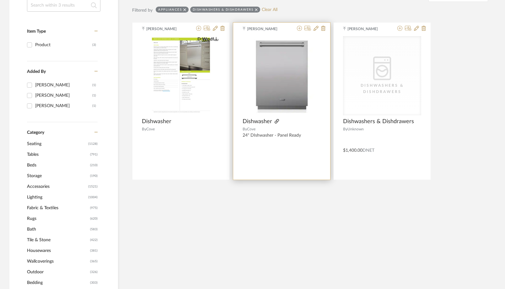
click at [276, 122] on icon at bounding box center [277, 121] width 4 height 4
